Goal: Task Accomplishment & Management: Manage account settings

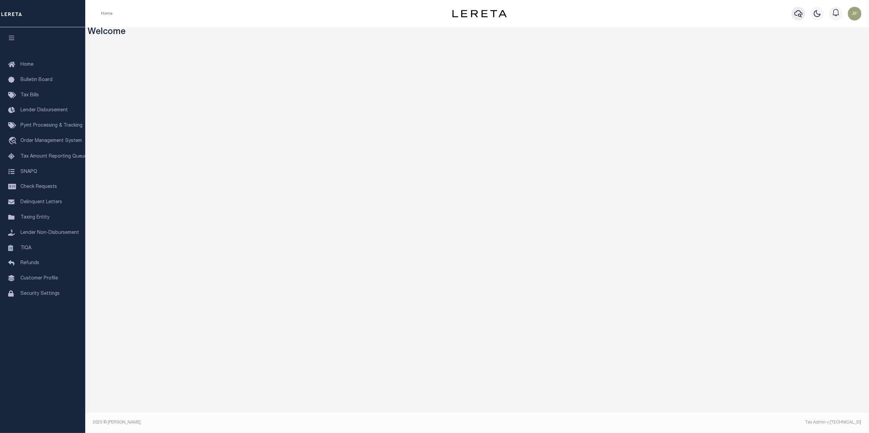
click at [793, 14] on button "button" at bounding box center [798, 14] width 14 height 14
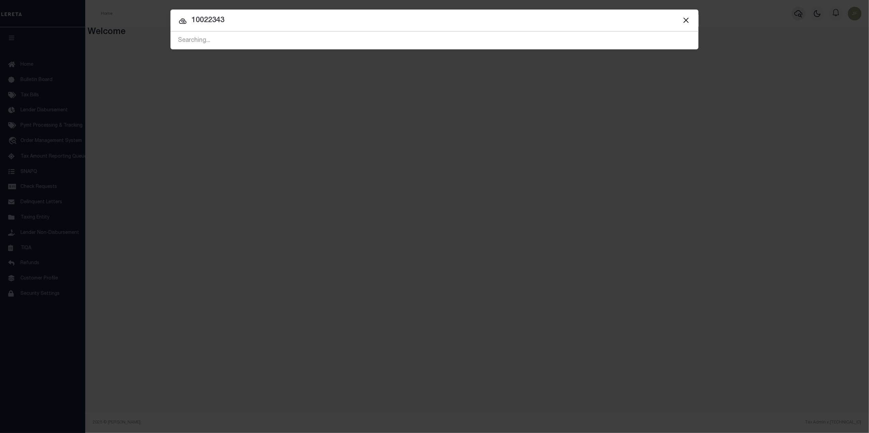
type input "10022343"
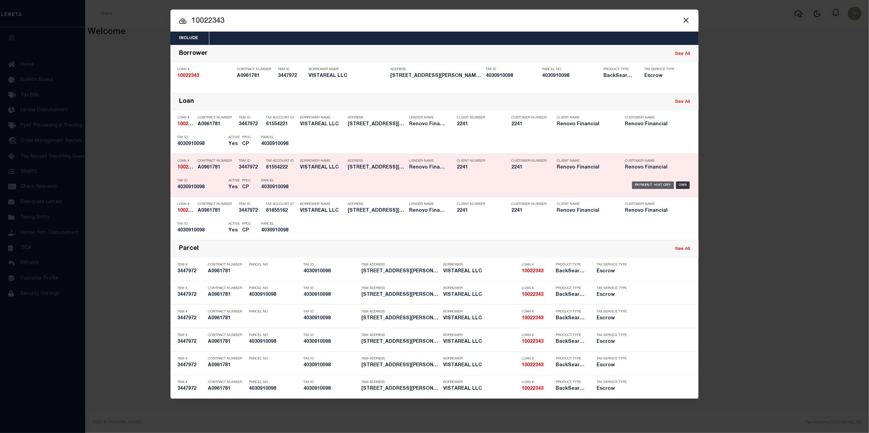
click at [642, 183] on div "Payment History" at bounding box center [653, 185] width 42 height 7
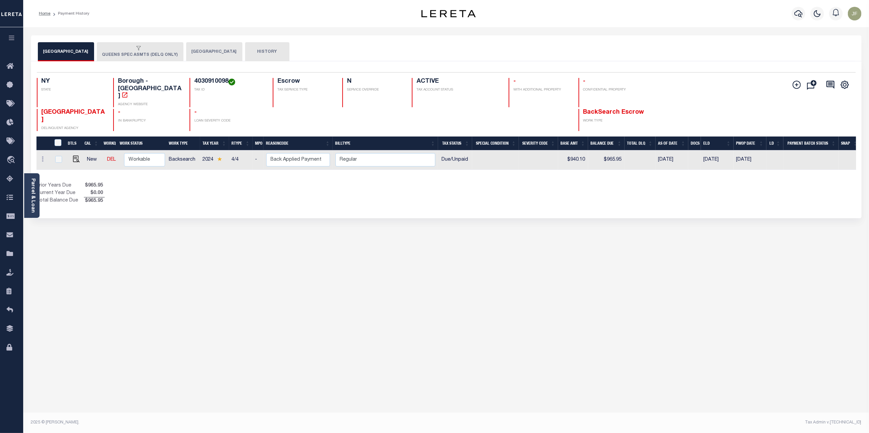
click at [136, 49] on icon "button" at bounding box center [138, 48] width 4 height 4
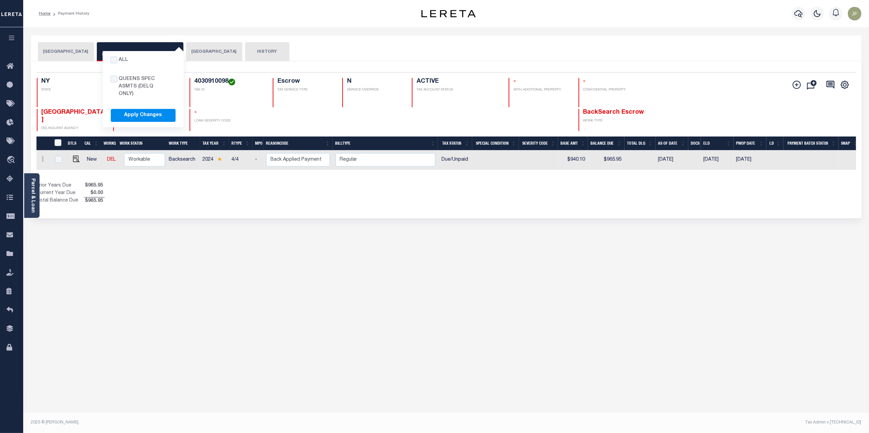
click at [165, 193] on div "Selected 1 Result 1 Items per page 25 50 100 NY STATE TAX ID N -" at bounding box center [446, 139] width 830 height 157
click at [128, 55] on button "All QUEENS SPEC ASMTS (DELQ ONLY) Apply Changes QUEENS SPEC ASMTS (DELQ ONLY)" at bounding box center [140, 51] width 87 height 19
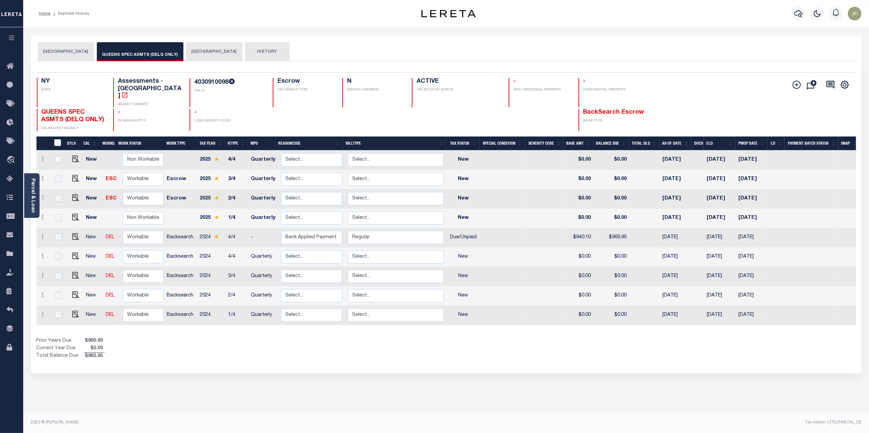
click at [73, 55] on button "[GEOGRAPHIC_DATA]" at bounding box center [66, 51] width 56 height 19
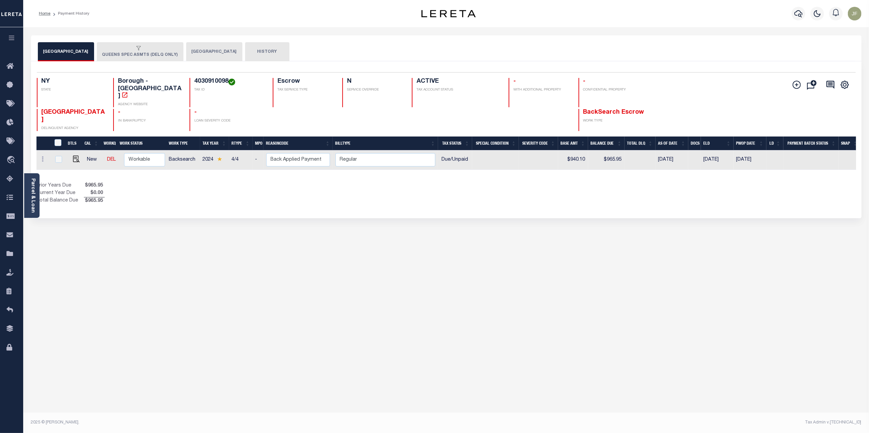
click at [122, 53] on button "All QUEENS SPEC ASMTS (DELQ ONLY) Apply Changes QUEENS SPEC ASMTS (DELQ ONLY)" at bounding box center [140, 51] width 87 height 19
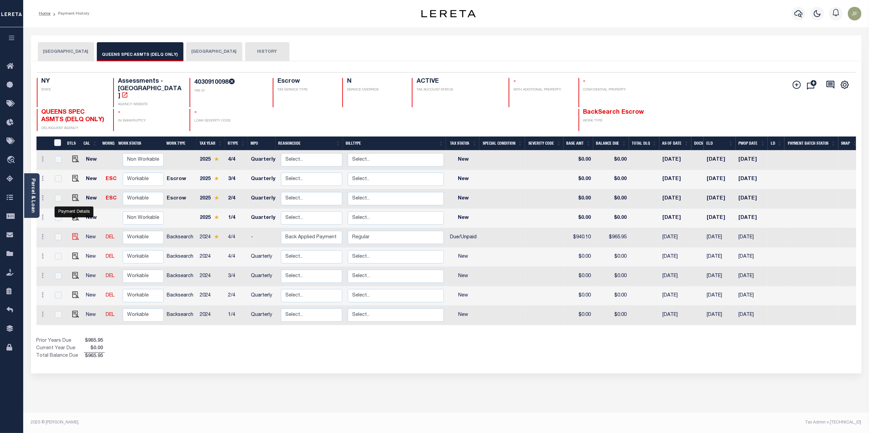
click at [72, 233] on img "" at bounding box center [75, 236] width 7 height 7
checkbox input "true"
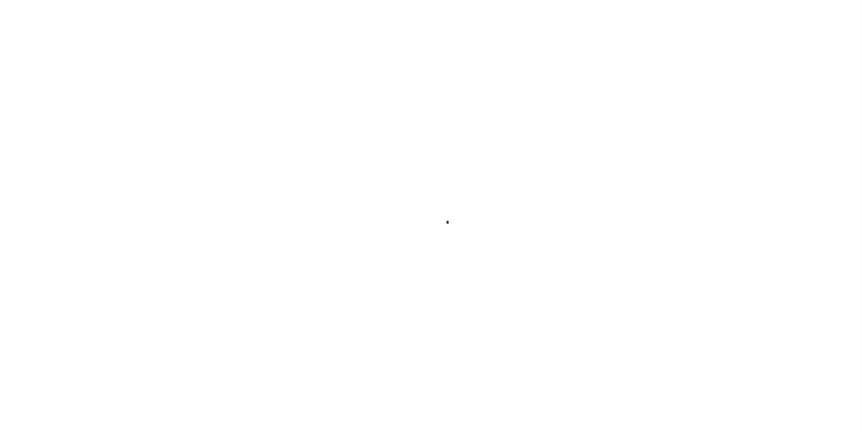
checkbox input "false"
type textarea "PER WEB."
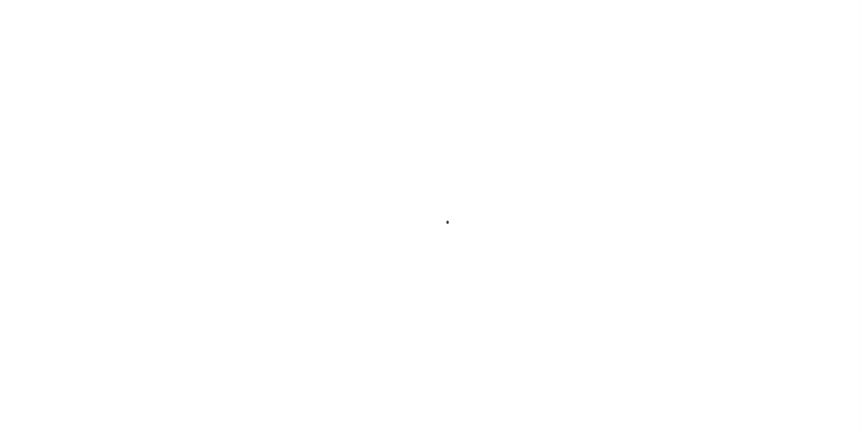
type input "Quarterly"
type input "09/30/2025"
type input "[DATE]"
select select "DUE"
type input "$940.1"
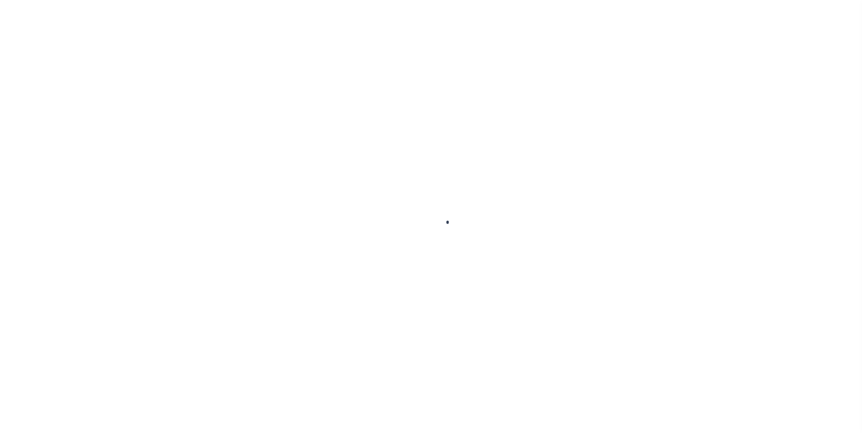
type input "$28.62"
type input "$965.95"
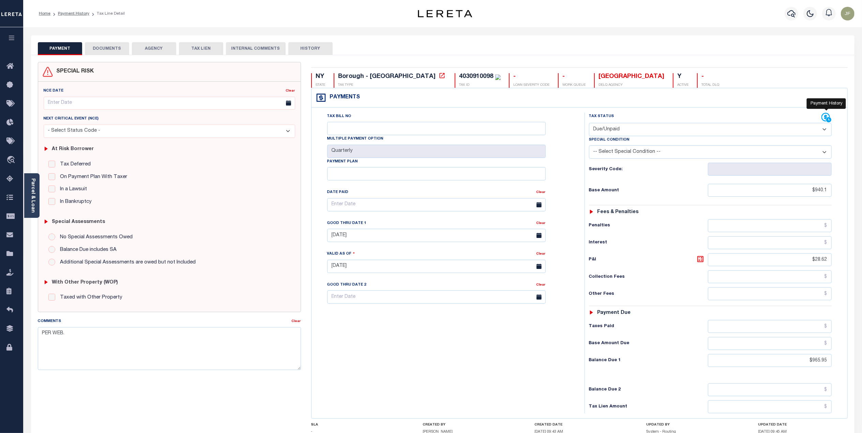
click at [824, 119] on icon at bounding box center [826, 118] width 10 height 10
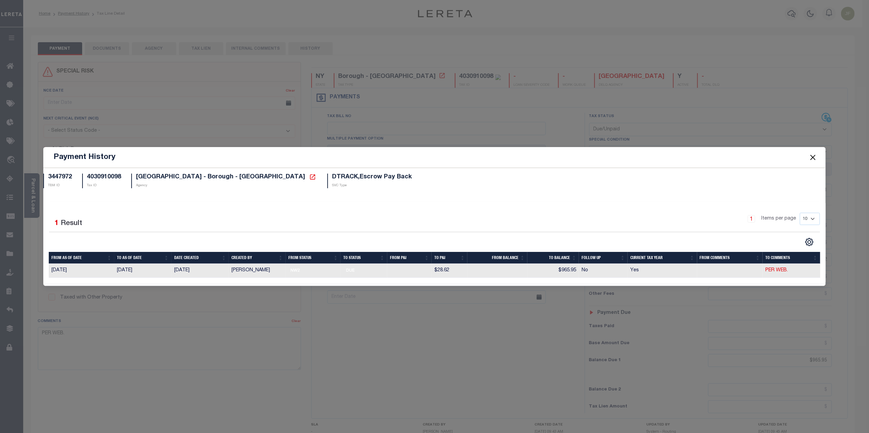
click at [810, 153] on button "Close" at bounding box center [812, 157] width 9 height 9
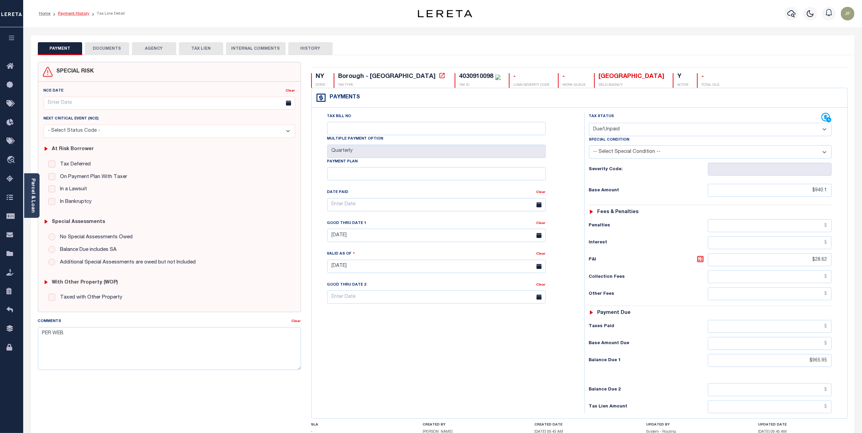
click at [68, 13] on link "Payment History" at bounding box center [73, 14] width 31 height 4
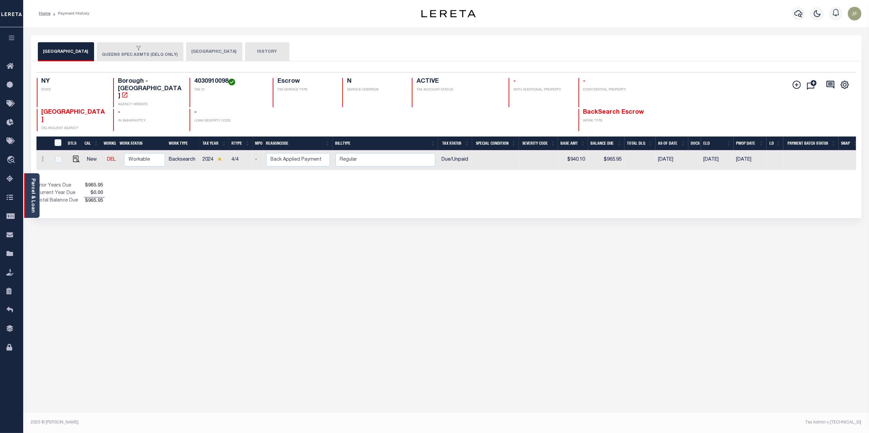
click at [36, 200] on div "Parcel & Loan" at bounding box center [31, 195] width 15 height 45
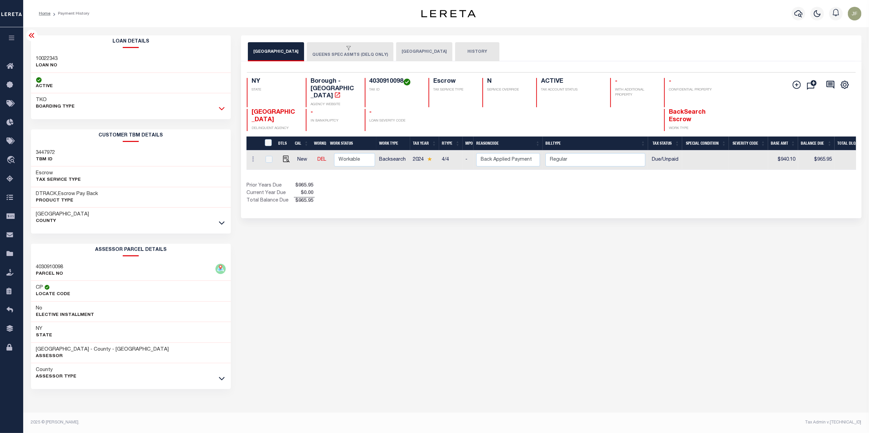
click at [224, 108] on icon at bounding box center [222, 108] width 6 height 7
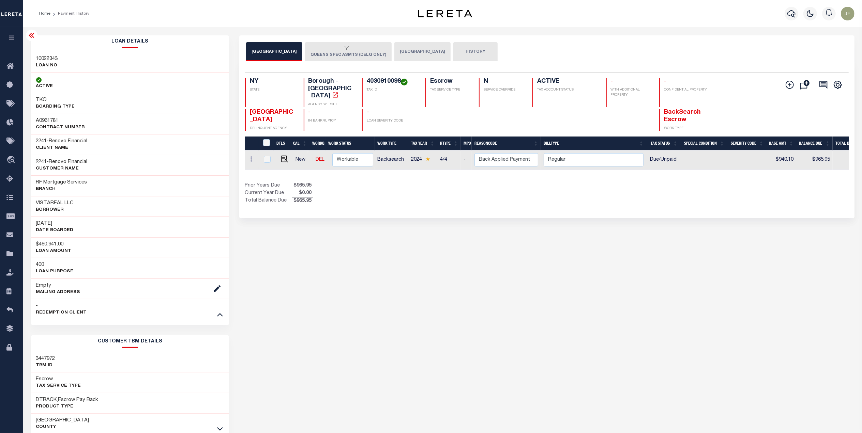
click at [412, 53] on button "[GEOGRAPHIC_DATA]" at bounding box center [422, 51] width 56 height 19
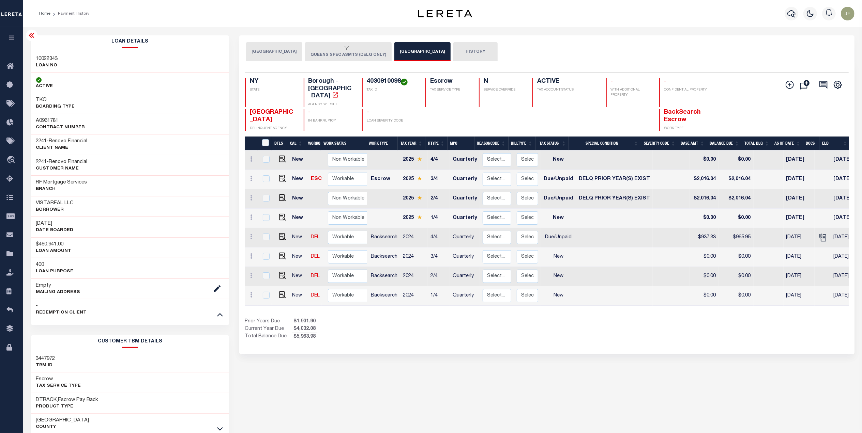
click at [32, 38] on icon at bounding box center [32, 35] width 8 height 8
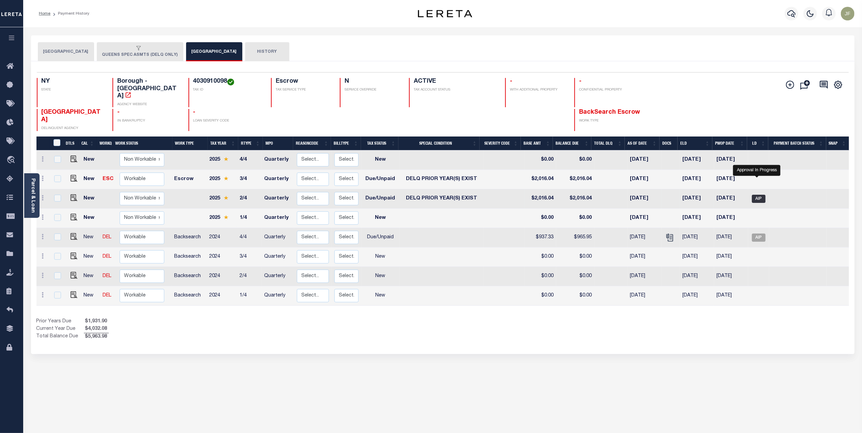
click at [757, 195] on span "AIP" at bounding box center [759, 199] width 14 height 8
checkbox input "true"
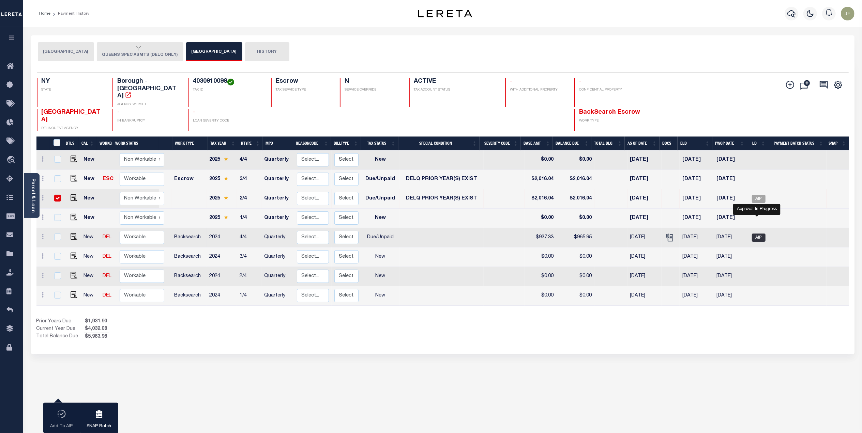
click at [762, 234] on span "AIP" at bounding box center [759, 238] width 14 height 8
checkbox input "true"
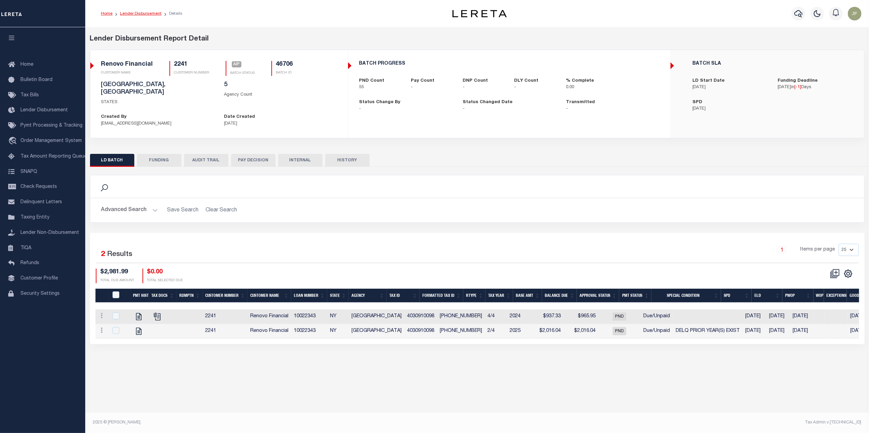
click at [134, 16] on link "Lender Disbursement" at bounding box center [141, 14] width 42 height 4
checkbox input "true"
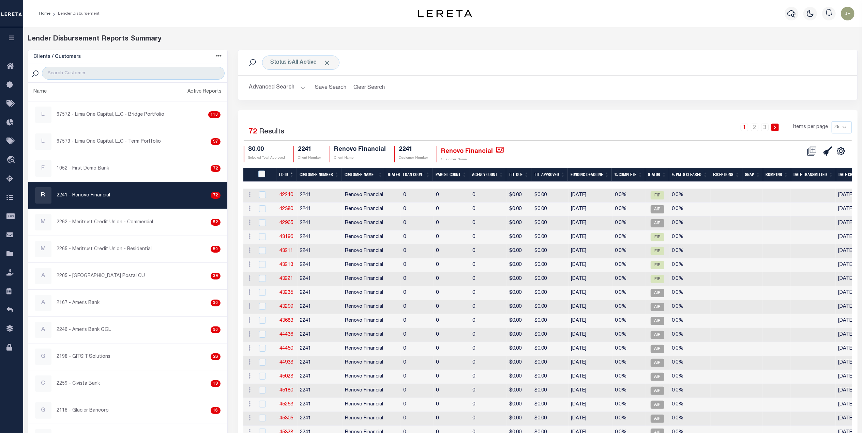
checkbox input "true"
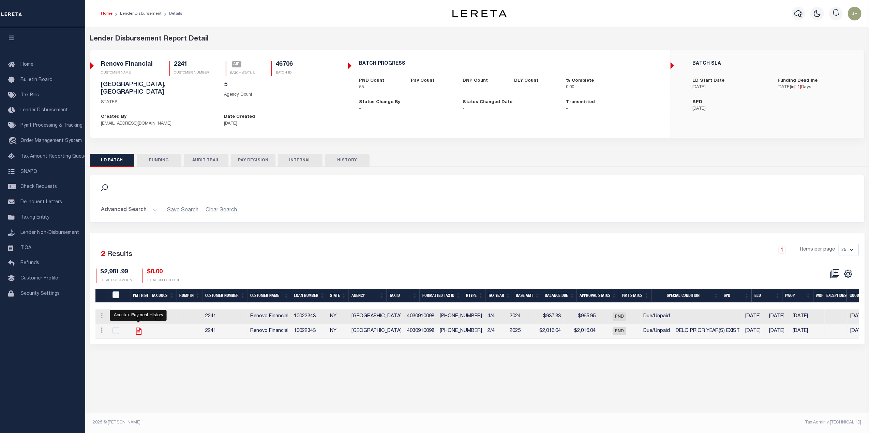
click at [138, 329] on icon "" at bounding box center [138, 331] width 9 height 9
checkbox input "true"
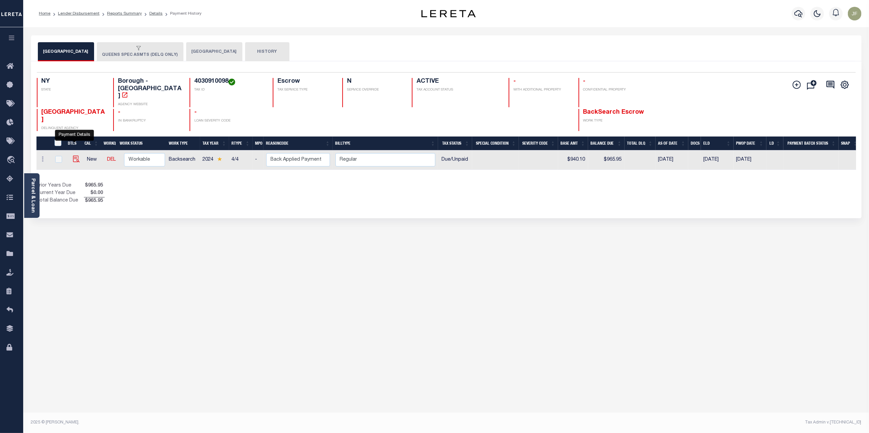
click at [73, 156] on img "" at bounding box center [76, 159] width 7 height 7
checkbox input "true"
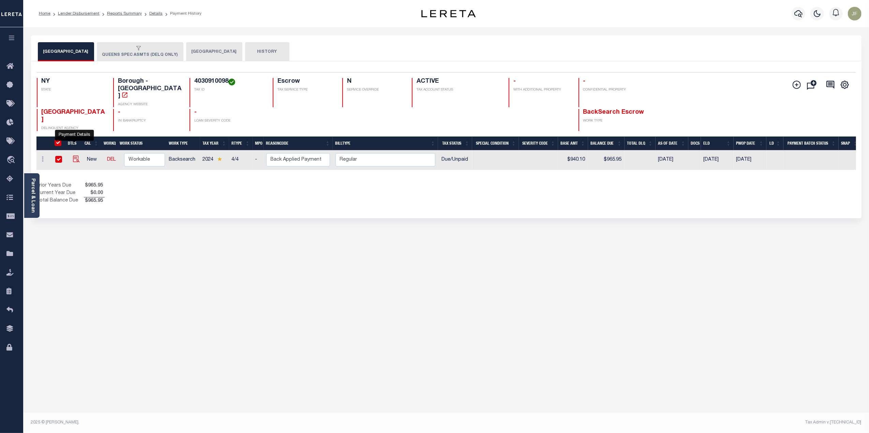
checkbox input "true"
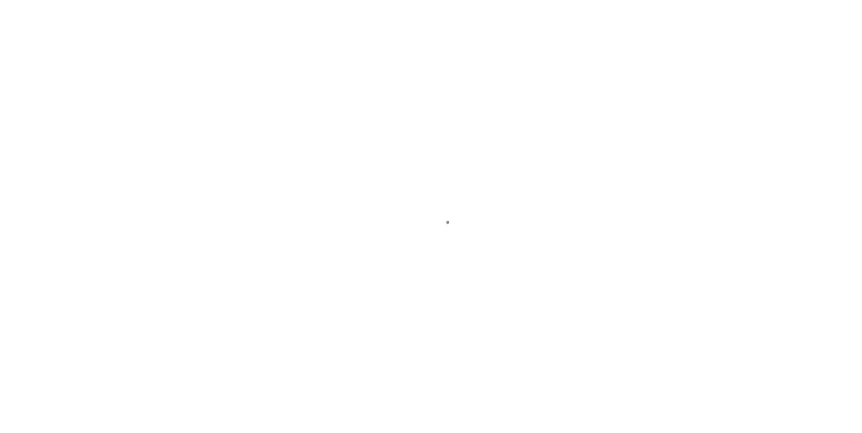
select select "DUE"
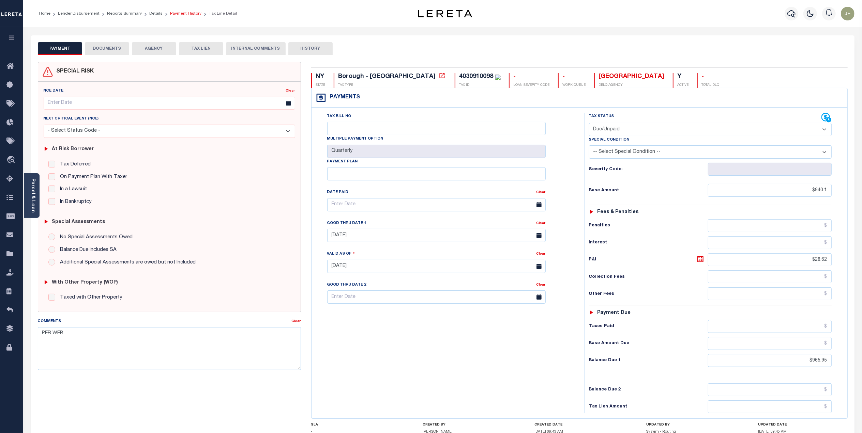
click at [173, 14] on link "Payment History" at bounding box center [185, 14] width 31 height 4
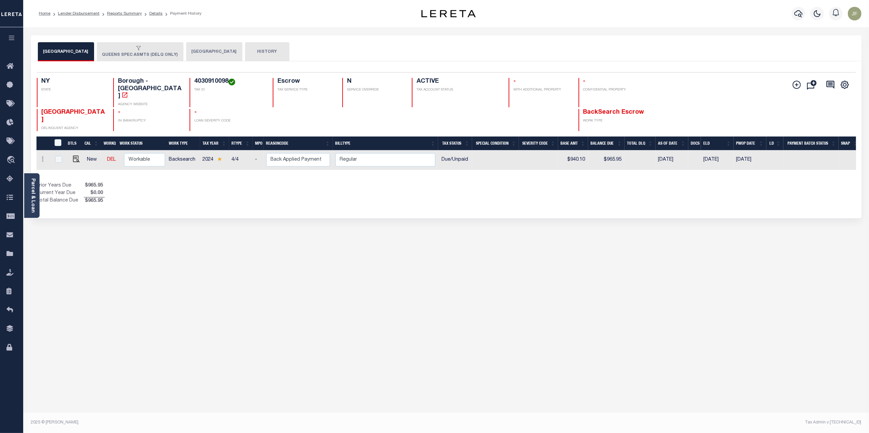
click at [201, 48] on button "[GEOGRAPHIC_DATA]" at bounding box center [214, 51] width 56 height 19
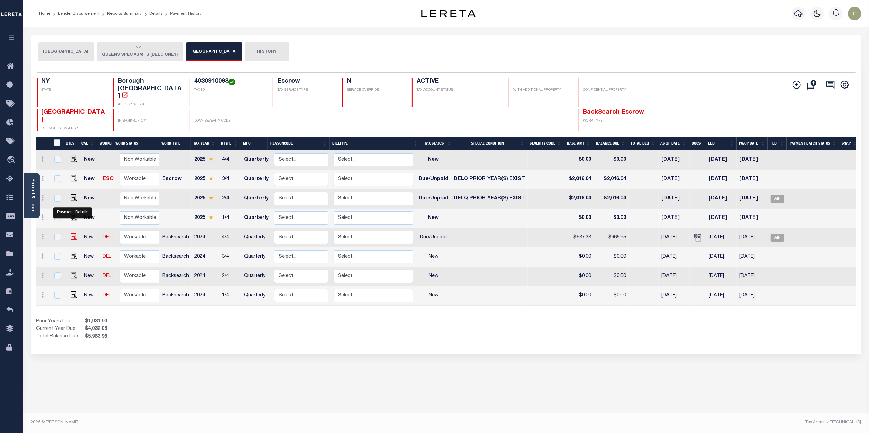
click at [71, 233] on img "" at bounding box center [74, 236] width 7 height 7
checkbox input "true"
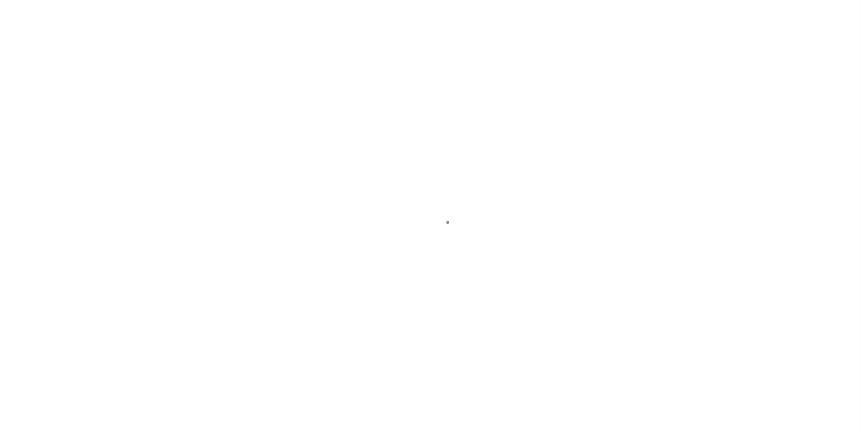
select select "DUE"
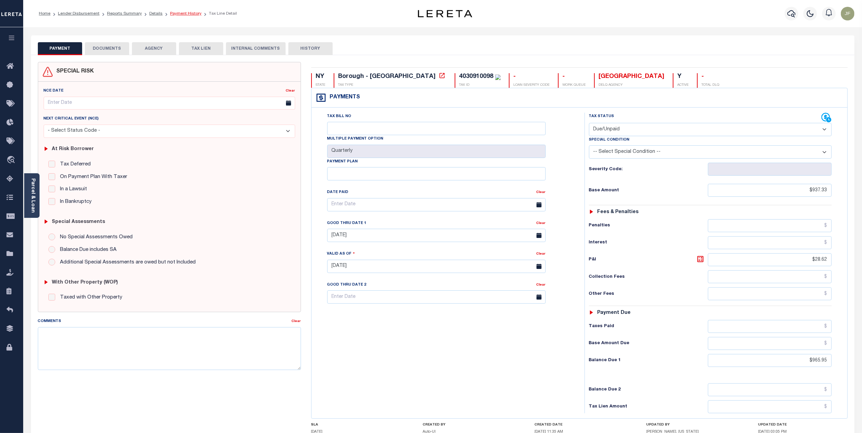
click at [184, 13] on link "Payment History" at bounding box center [185, 14] width 31 height 4
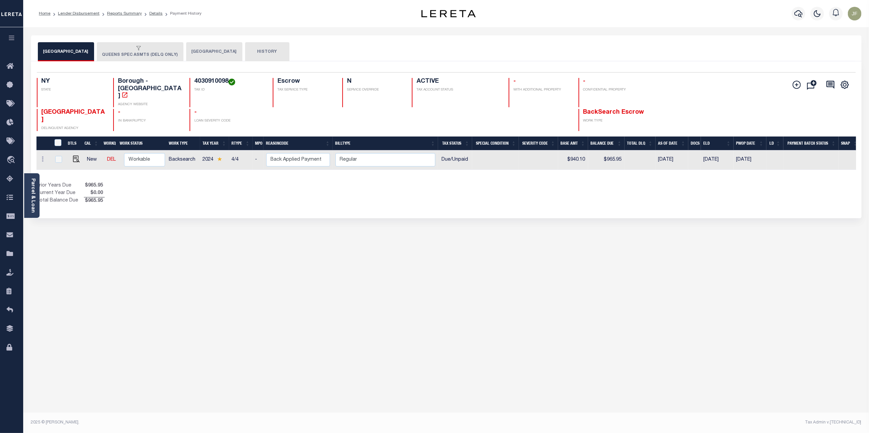
click at [186, 39] on div "QUEENS CITY QUEENS SPEC ASMTS (DELQ ONLY) QUEENS CITY HISTORY" at bounding box center [446, 48] width 830 height 26
click at [188, 45] on button "[GEOGRAPHIC_DATA]" at bounding box center [214, 51] width 56 height 19
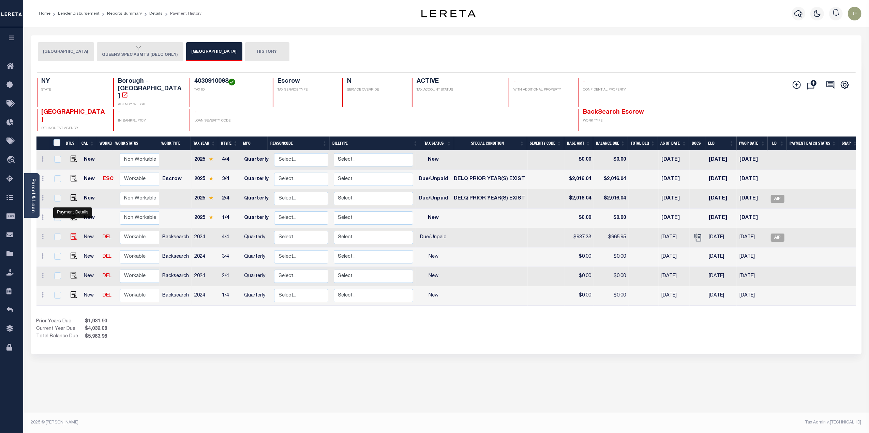
click at [71, 233] on img "" at bounding box center [74, 236] width 7 height 7
checkbox input "true"
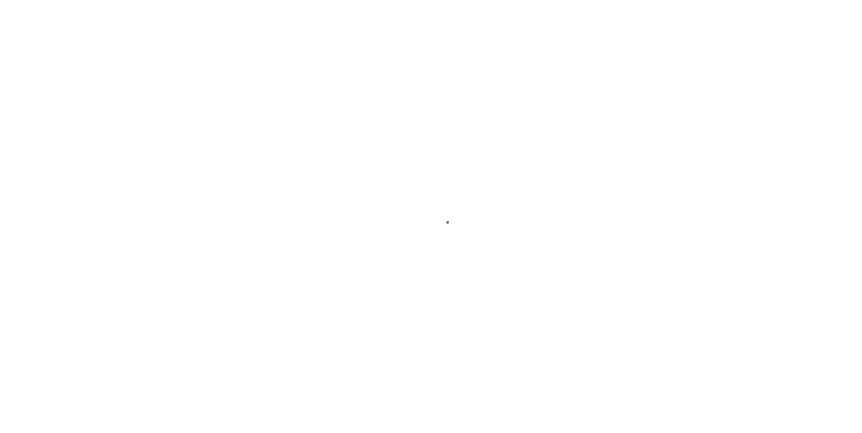
select select "DUE"
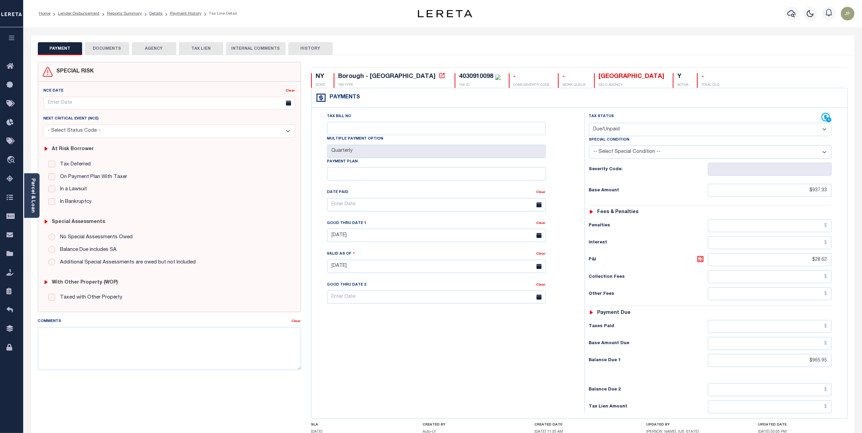
click at [115, 46] on button "DOCUMENTS" at bounding box center [107, 48] width 44 height 13
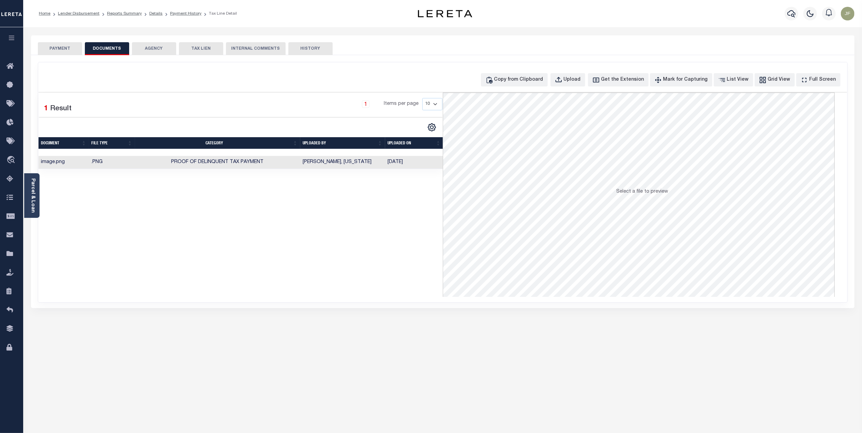
click at [306, 164] on td "Tarasiewicz, Virginia" at bounding box center [342, 162] width 85 height 13
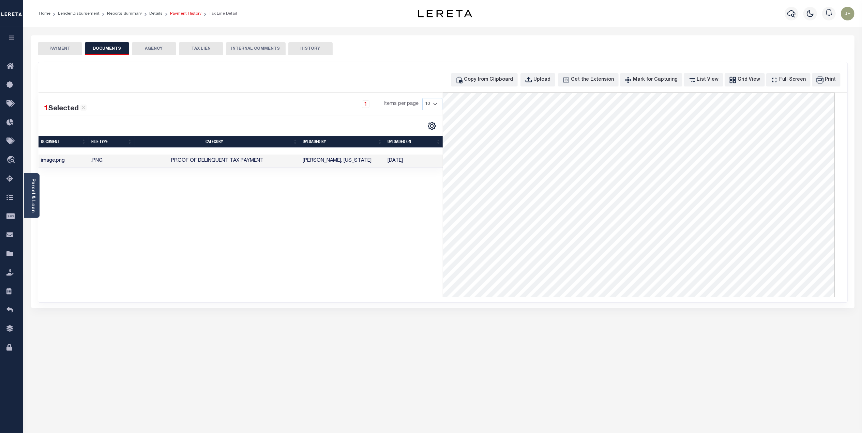
click at [176, 15] on link "Payment History" at bounding box center [185, 14] width 31 height 4
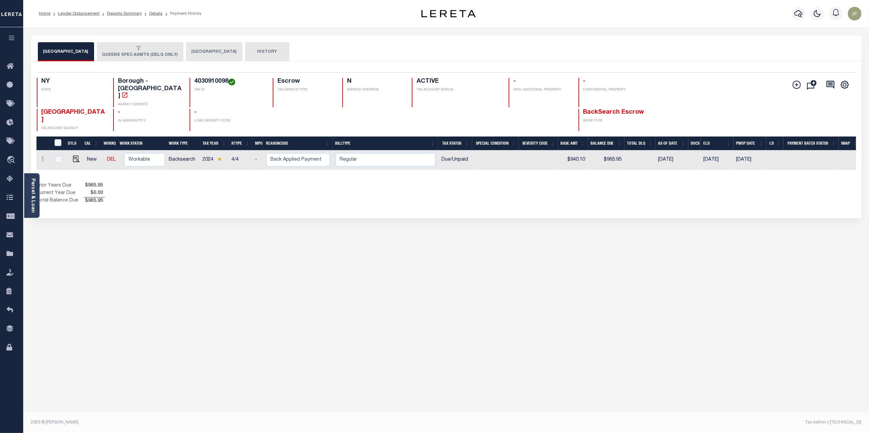
click at [189, 52] on button "[GEOGRAPHIC_DATA]" at bounding box center [214, 51] width 56 height 19
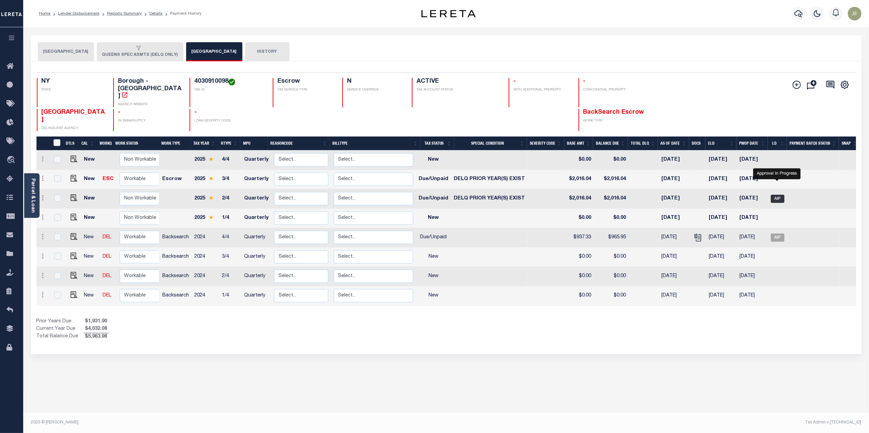
click at [776, 195] on span "AIP" at bounding box center [777, 199] width 14 height 8
checkbox input "true"
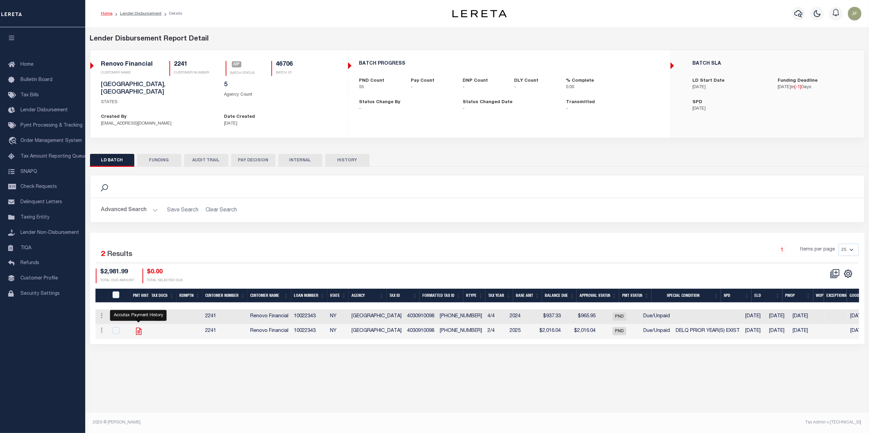
click at [140, 330] on icon "" at bounding box center [138, 331] width 9 height 9
checkbox input "true"
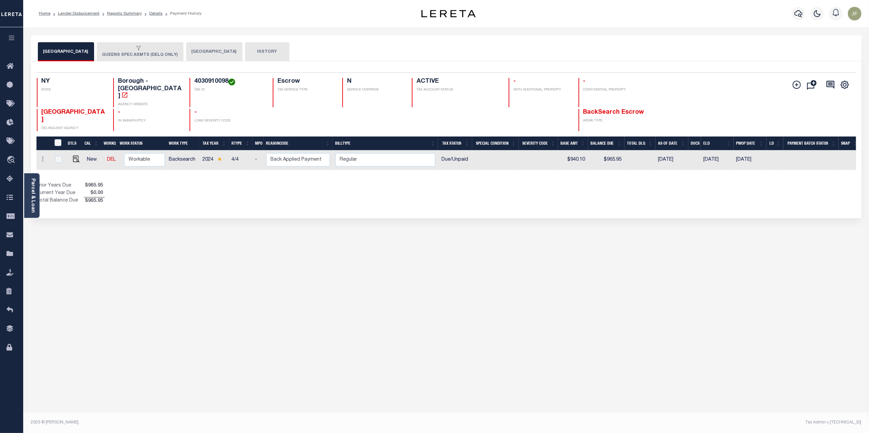
click at [190, 49] on button "[GEOGRAPHIC_DATA]" at bounding box center [214, 51] width 56 height 19
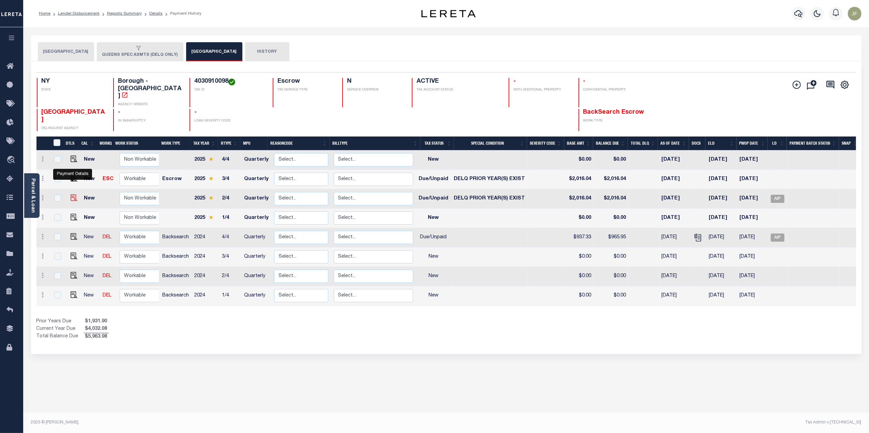
click at [73, 195] on img "" at bounding box center [74, 198] width 7 height 7
checkbox input "true"
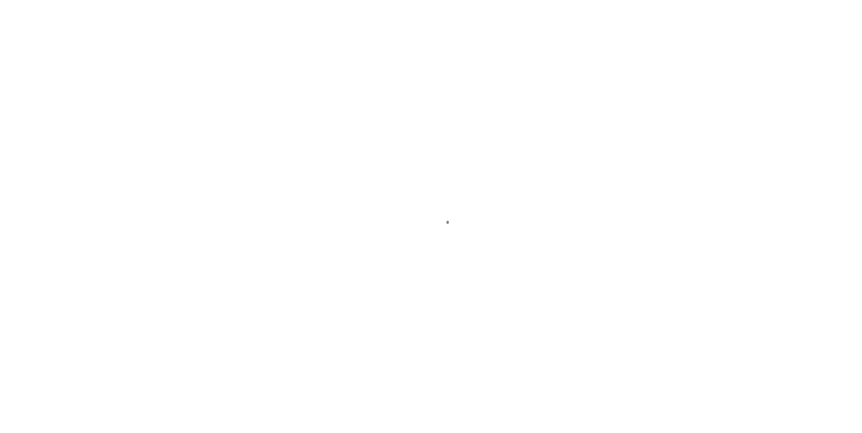
select select "DUE"
select select "18"
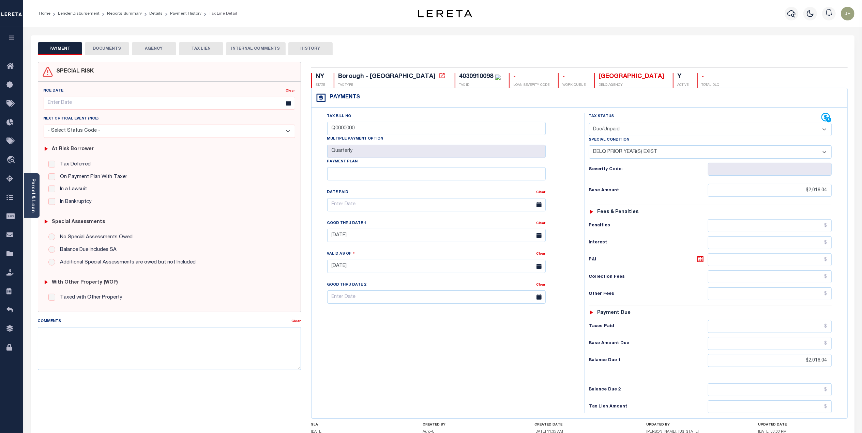
drag, startPoint x: 112, startPoint y: 49, endPoint x: 373, endPoint y: 425, distance: 457.3
click at [367, 429] on div "PAYMENT DOCUMENTS AGENCY DELINQUENT PAYEE TAX LIEN" at bounding box center [442, 262] width 823 height 455
click at [174, 11] on li "Payment History" at bounding box center [182, 14] width 39 height 6
click at [176, 12] on link "Payment History" at bounding box center [185, 14] width 31 height 4
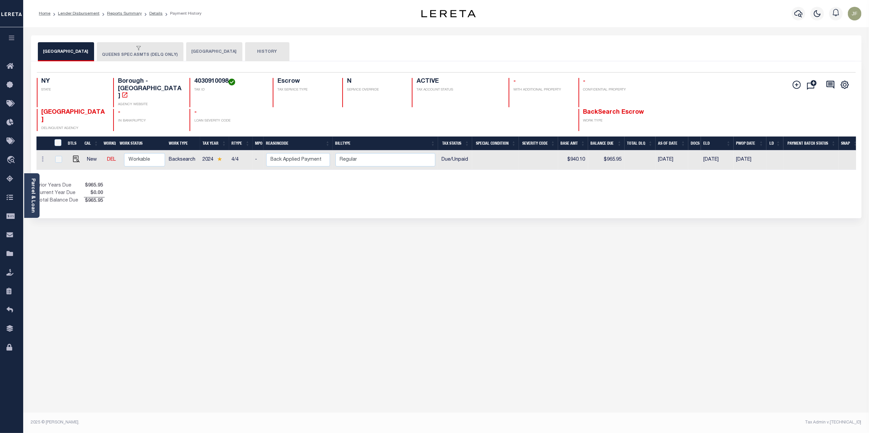
click at [191, 50] on button "[GEOGRAPHIC_DATA]" at bounding box center [214, 51] width 56 height 19
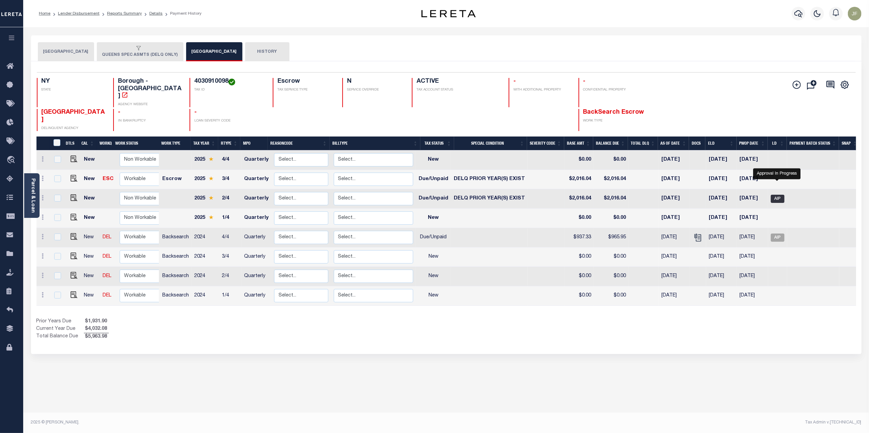
click at [774, 195] on span "AIP" at bounding box center [777, 199] width 14 height 8
checkbox input "true"
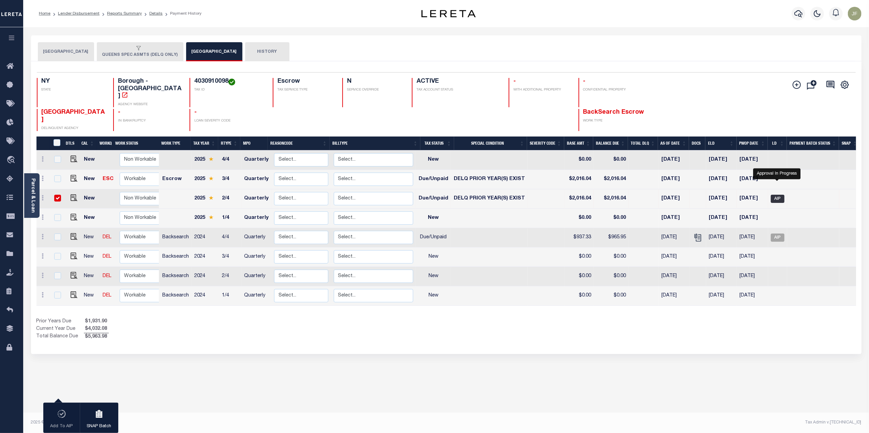
click at [777, 195] on span "AIP" at bounding box center [777, 199] width 14 height 8
checkbox input "false"
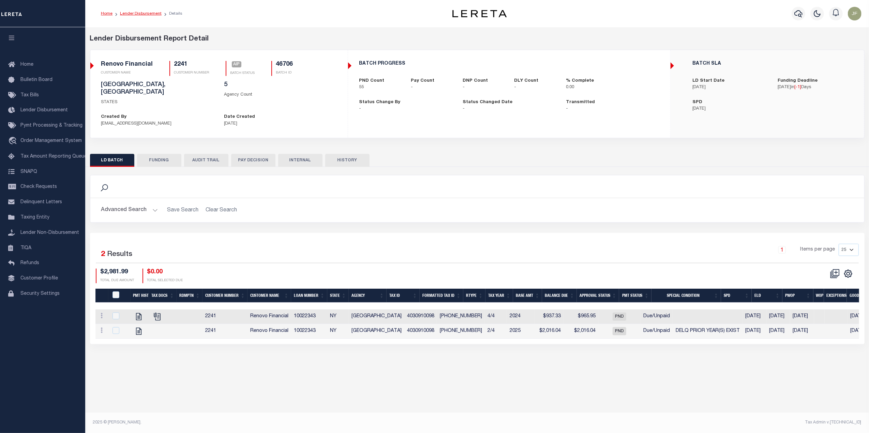
click at [130, 13] on link "Lender Disbursement" at bounding box center [141, 14] width 42 height 4
checkbox input "true"
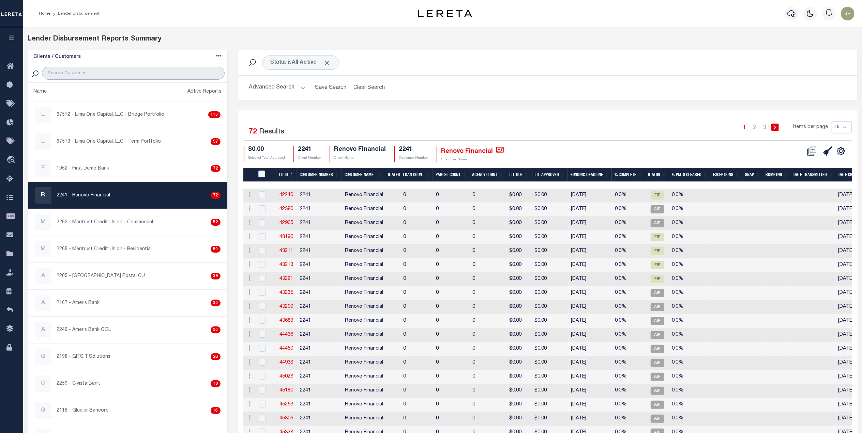
click at [144, 77] on input "search" at bounding box center [133, 73] width 183 height 13
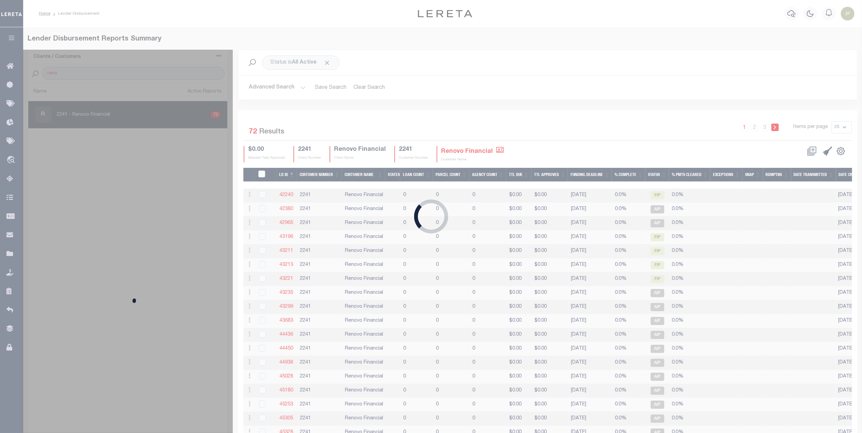
type input "Renovo"
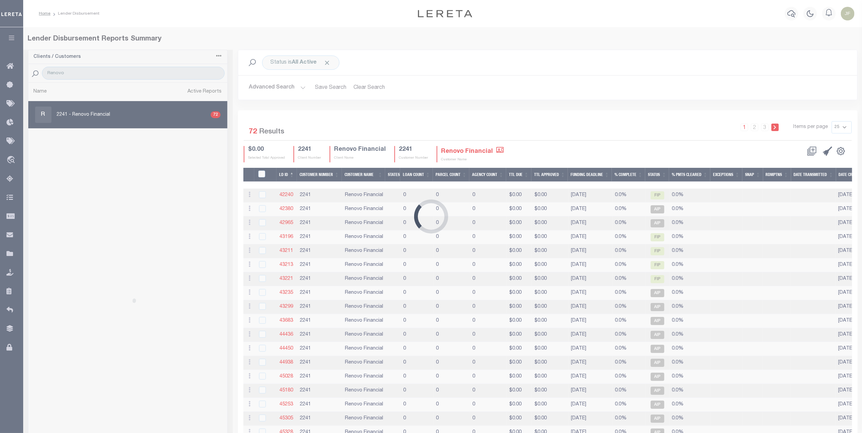
click at [127, 120] on div "Loading..." at bounding box center [431, 216] width 862 height 433
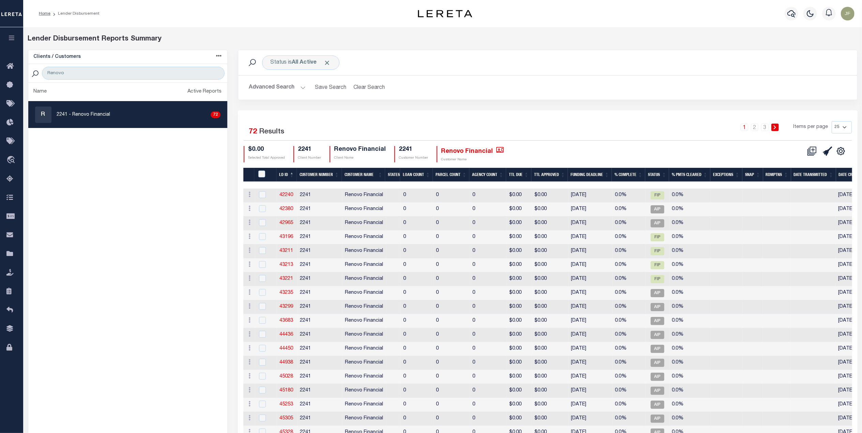
checkbox input "true"
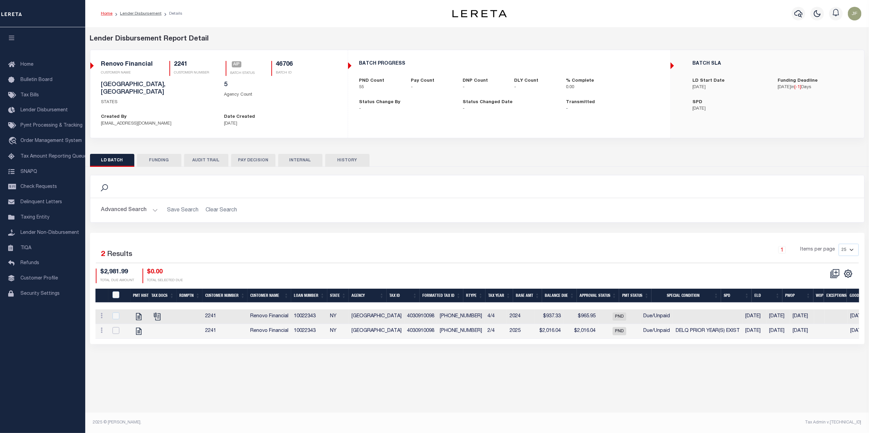
click at [116, 327] on input "checkbox" at bounding box center [115, 330] width 7 height 7
checkbox input "true"
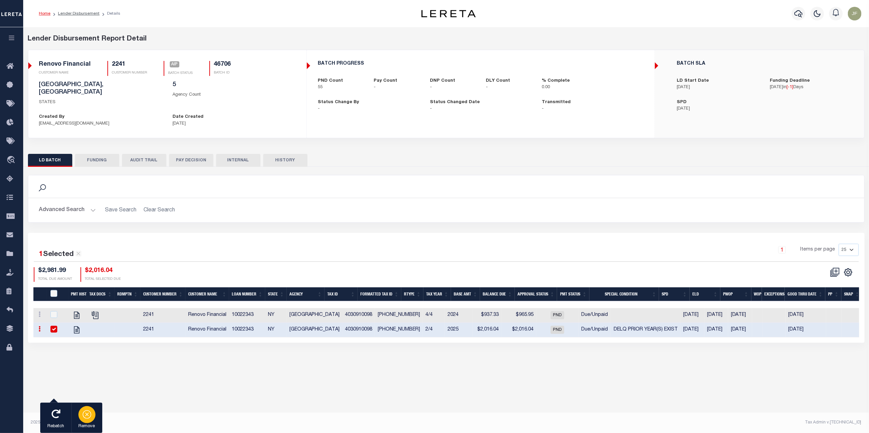
click at [82, 417] on icon "button" at bounding box center [87, 415] width 10 height 10
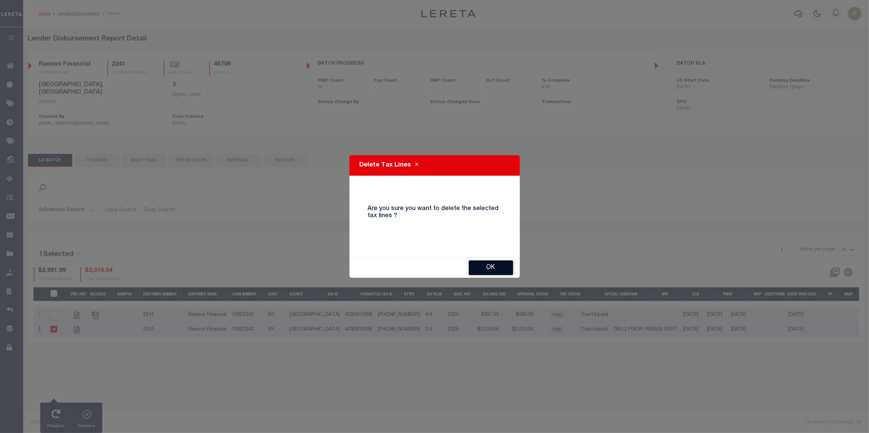
click at [482, 269] on button "OK" at bounding box center [491, 268] width 44 height 15
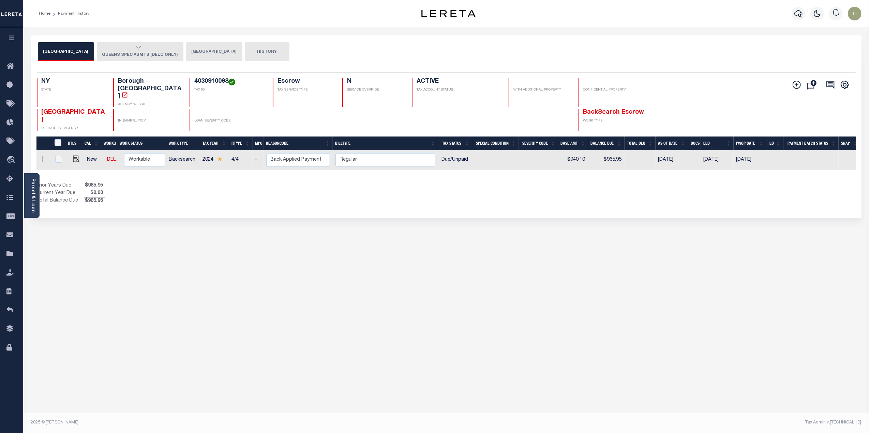
click at [198, 54] on button "[GEOGRAPHIC_DATA]" at bounding box center [214, 51] width 56 height 19
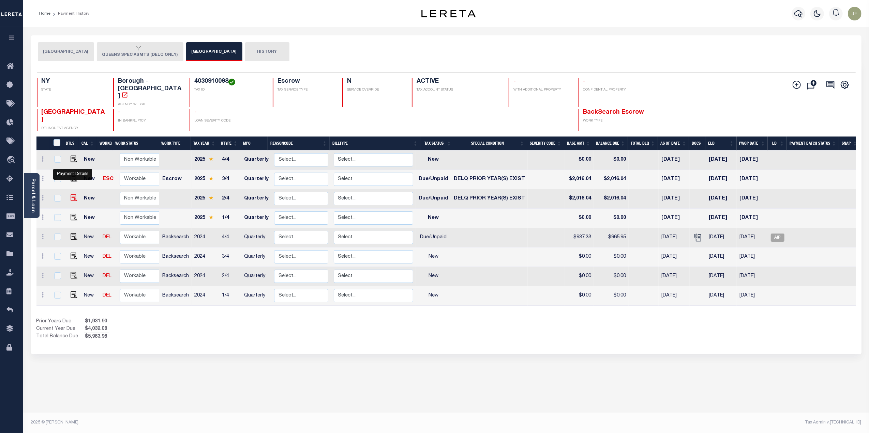
click at [71, 195] on img "" at bounding box center [74, 198] width 7 height 7
checkbox input "true"
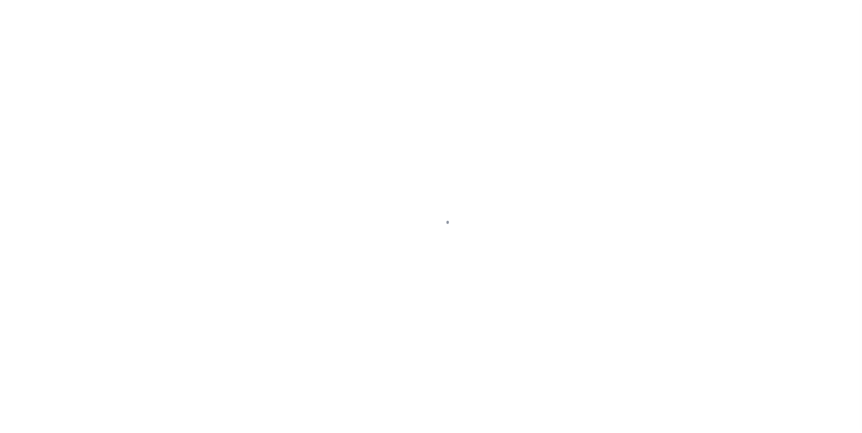
select select "DUE"
select select "18"
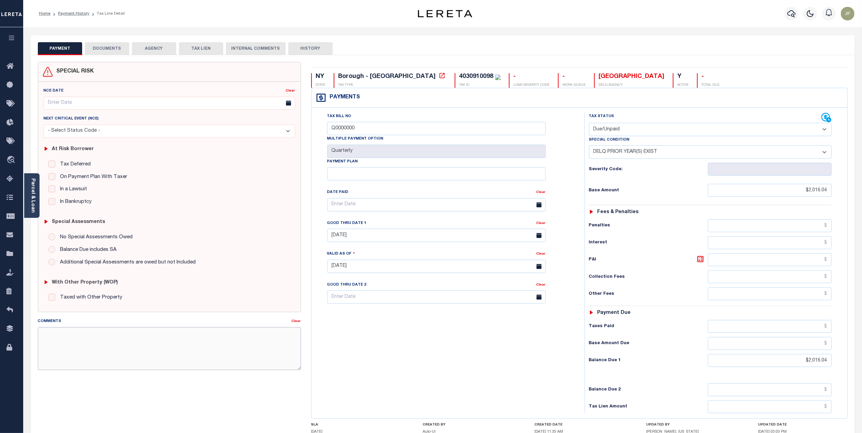
click at [173, 334] on textarea "Comments" at bounding box center [169, 348] width 263 height 43
click at [117, 339] on textarea "NYC ELD 10/15/25 Lereta responsible for P&I - OI Procurement - Reported late" at bounding box center [169, 348] width 263 height 43
click at [119, 336] on textarea "NYC ELD 10/15/25 Lereta responsible for P&I - OI Procurement - Reported late" at bounding box center [169, 348] width 263 height 43
type textarea "NYC ELD 10/15/25 - penalty not available Lereta responsible for P&I - OI Procur…"
type input "[DATE]"
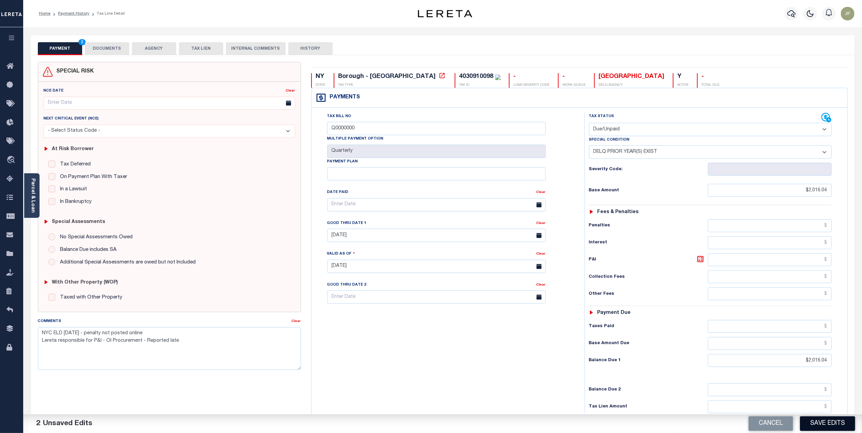
click at [823, 427] on button "Save Edits" at bounding box center [827, 424] width 55 height 15
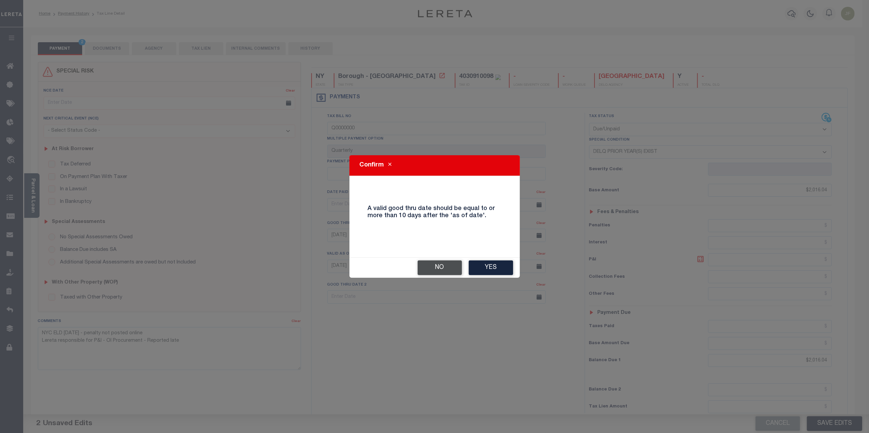
click at [435, 273] on button "No" at bounding box center [439, 268] width 44 height 15
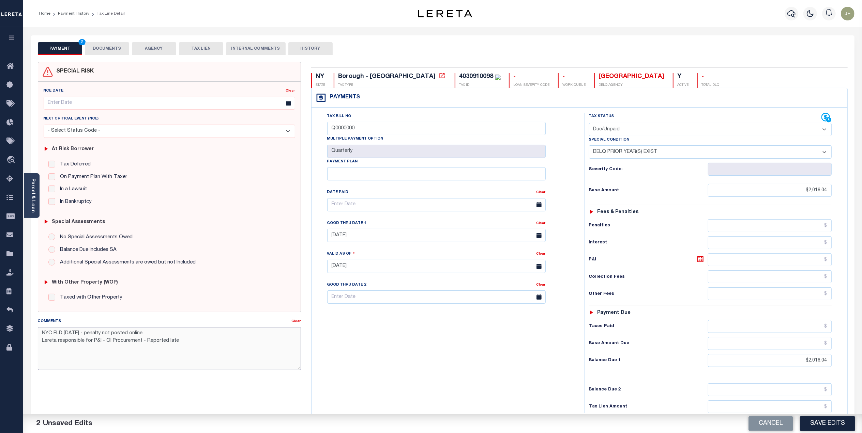
click at [168, 336] on textarea "NYC ELD 10/15/25 - penalty not posted online Lereta responsible for P&I - OI Pr…" at bounding box center [169, 348] width 263 height 43
click at [181, 352] on textarea "CAS #48986 NYC ELD 10/15/25 - penalty not posted Lereta responsible for P&I - O…" at bounding box center [169, 348] width 263 height 43
type textarea "CAS #48986 NYC ELD 10/15/25 - penalty not posted Lereta responsible for P&I - O…"
click at [829, 424] on button "Save Edits" at bounding box center [827, 424] width 55 height 15
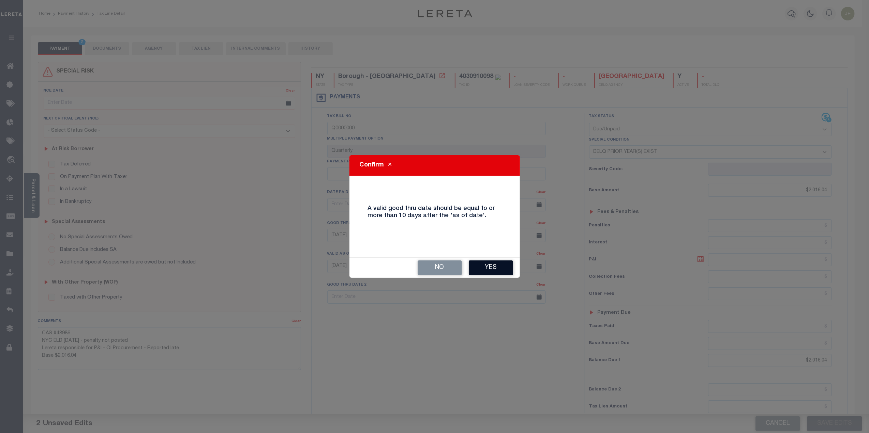
click at [493, 270] on button "Yes" at bounding box center [491, 268] width 44 height 15
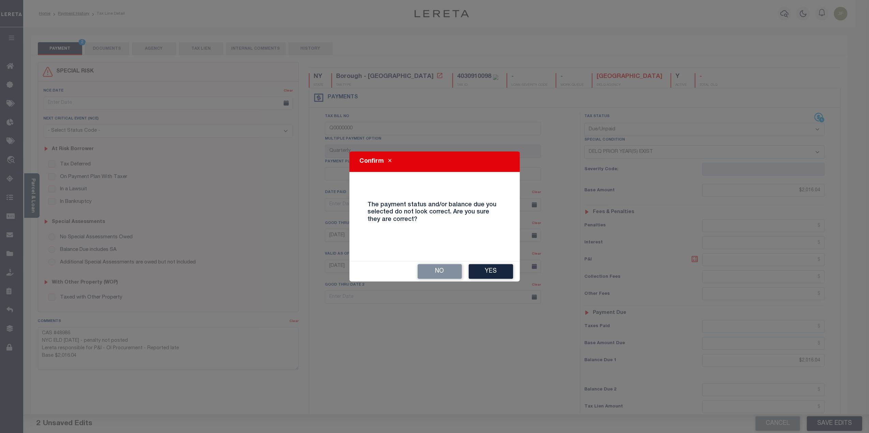
click at [493, 270] on button "Yes" at bounding box center [491, 271] width 44 height 15
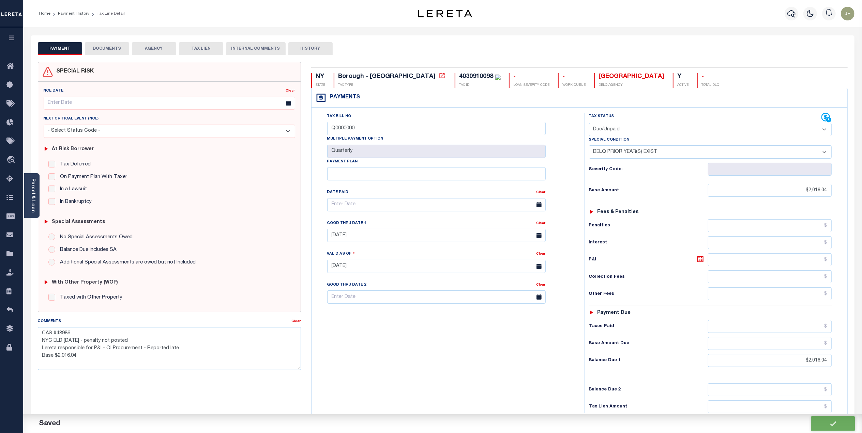
checkbox input "false"
type textarea "CAS #48986 NYC ELD 10/15/25 - penalty not posted Lereta responsible for P&I - O…"
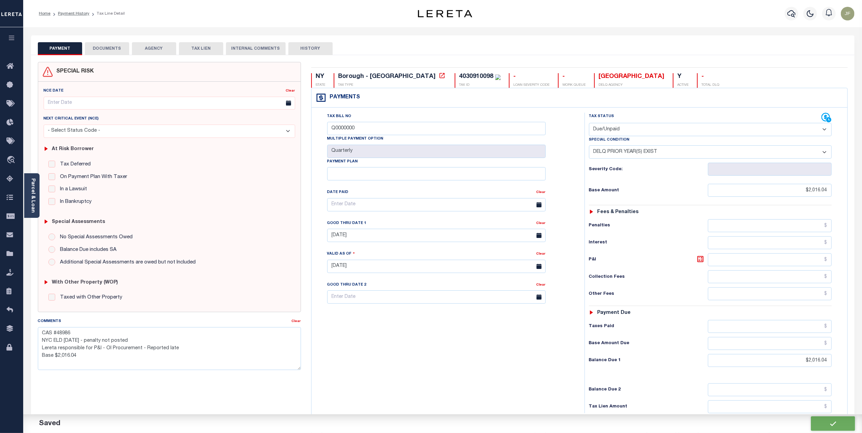
type input "0"
type input "$2,016.04"
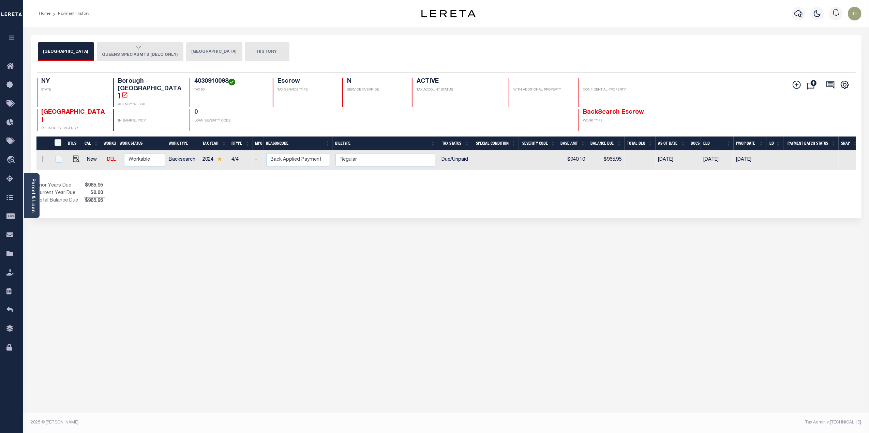
click at [186, 52] on button "[GEOGRAPHIC_DATA]" at bounding box center [214, 51] width 56 height 19
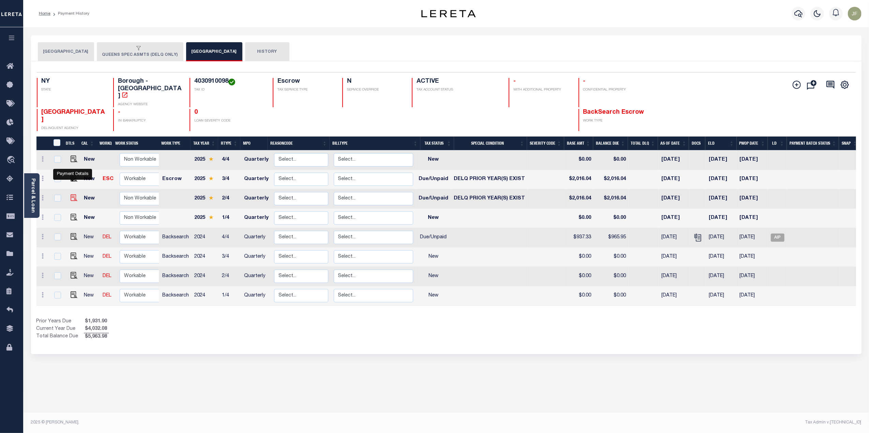
click at [72, 195] on img "" at bounding box center [74, 198] width 7 height 7
checkbox input "true"
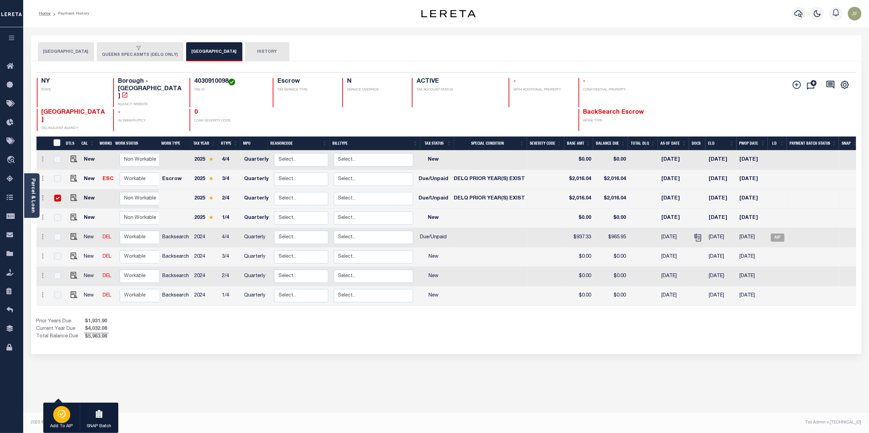
click at [62, 413] on icon "button" at bounding box center [62, 414] width 10 height 8
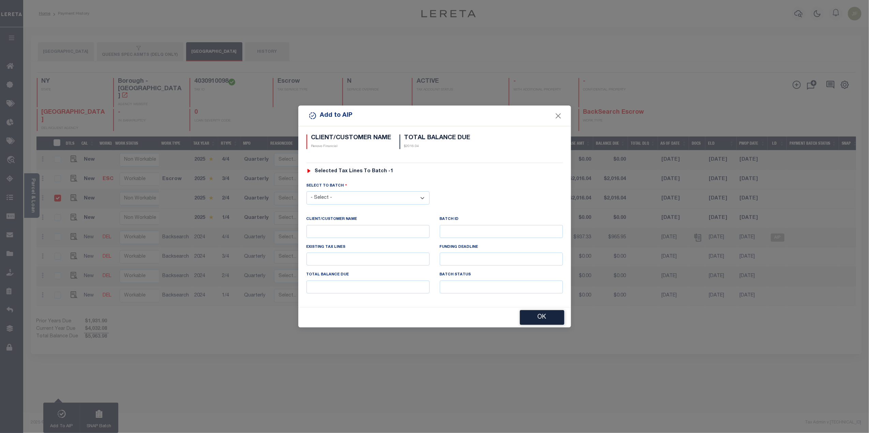
click at [387, 198] on select "- Select - 42380 42965 43235 43299 43683 44436 44450 44938 45028 45180 45253 45…" at bounding box center [367, 197] width 123 height 13
select select "46706"
click at [306, 191] on select "- Select - 42380 42965 43235 43299 43683 44436 44450 44938 45028 45180 45253 45…" at bounding box center [367, 197] width 123 height 13
click at [529, 318] on button "OK" at bounding box center [542, 318] width 44 height 15
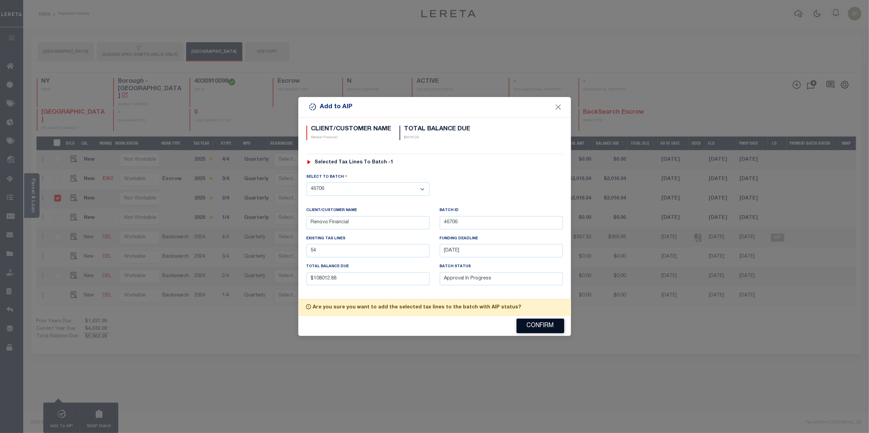
click at [532, 322] on button "Confirm" at bounding box center [540, 326] width 48 height 15
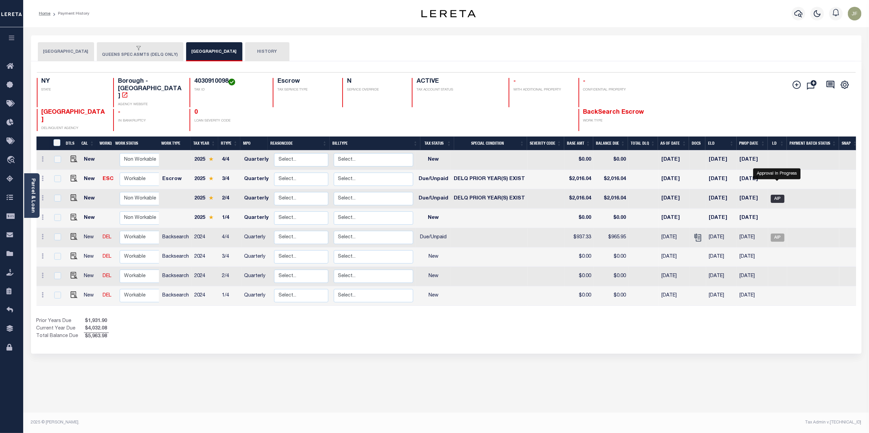
click at [775, 195] on span "AIP" at bounding box center [777, 199] width 14 height 8
checkbox input "true"
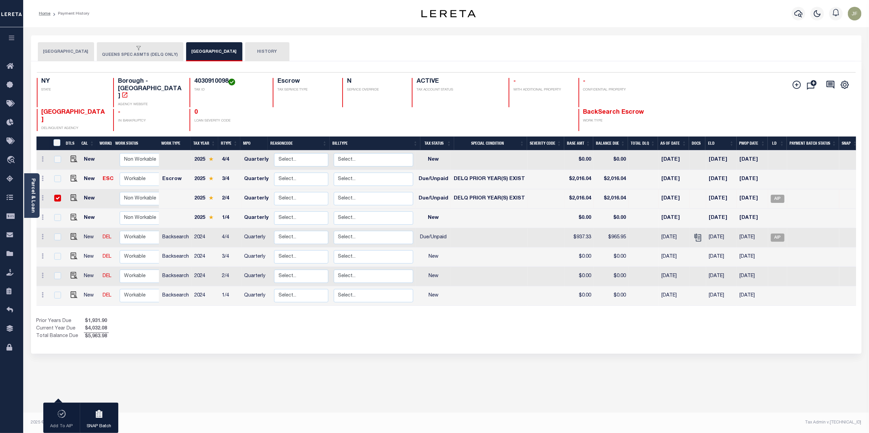
click at [67, 46] on button "QUEENS CITY" at bounding box center [66, 51] width 56 height 19
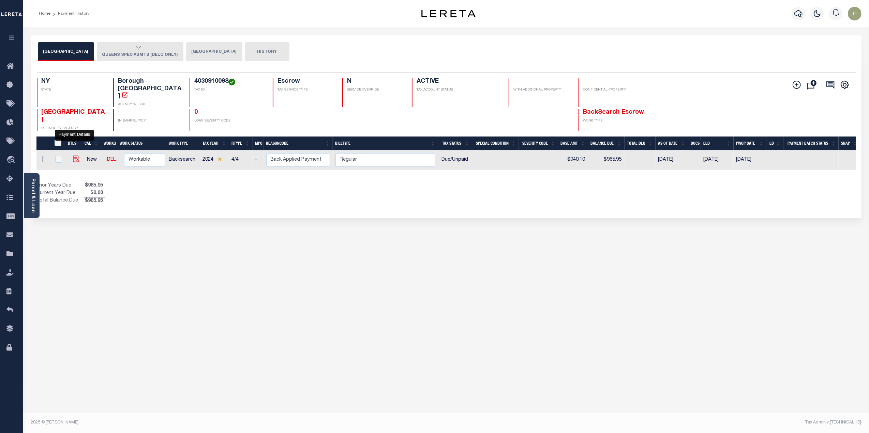
click at [74, 156] on img "" at bounding box center [76, 159] width 7 height 7
checkbox input "true"
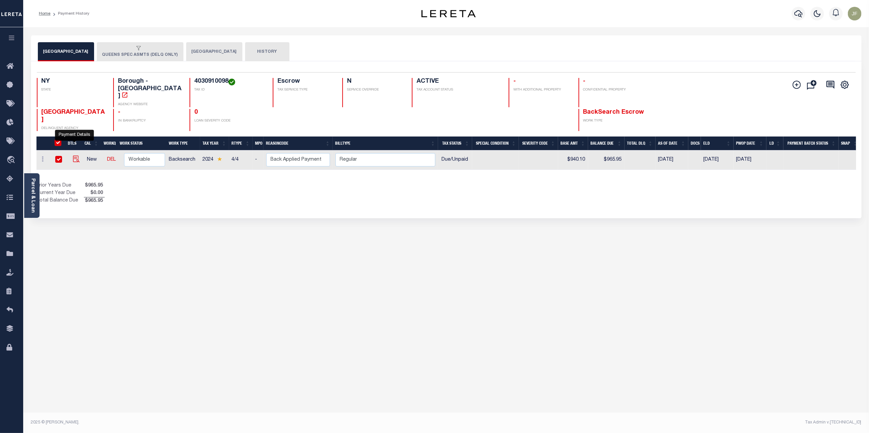
checkbox input "true"
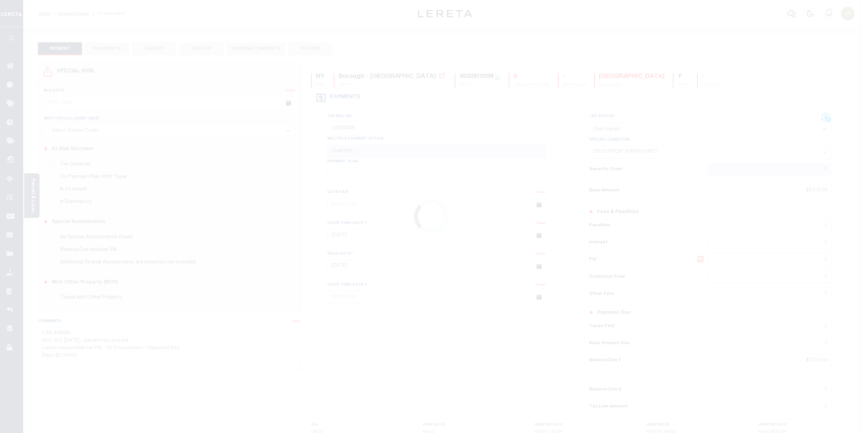
select select "DUE"
select select "18"
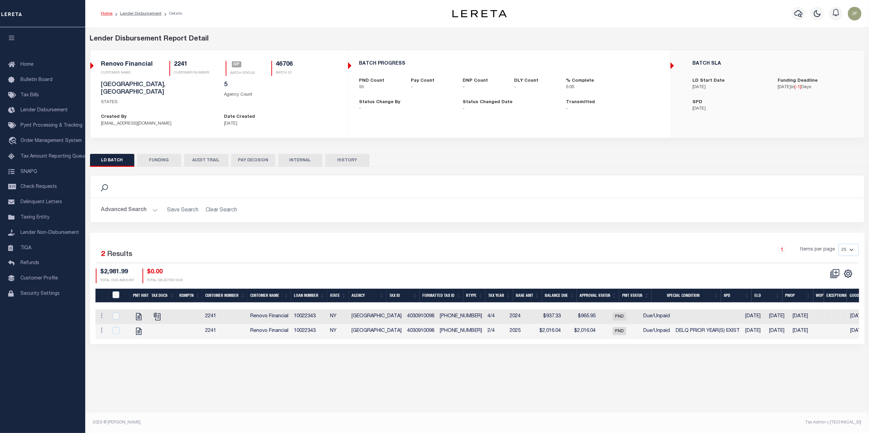
click at [164, 159] on button "FUNDING" at bounding box center [159, 160] width 44 height 13
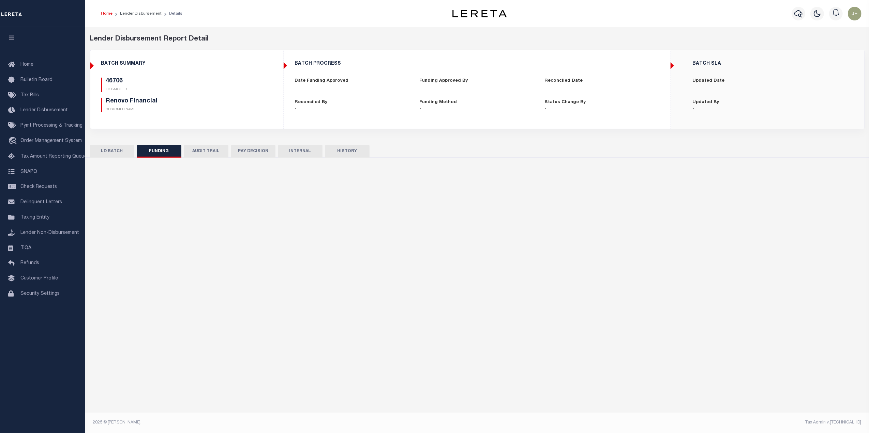
type input "$0"
type input "[DATE]"
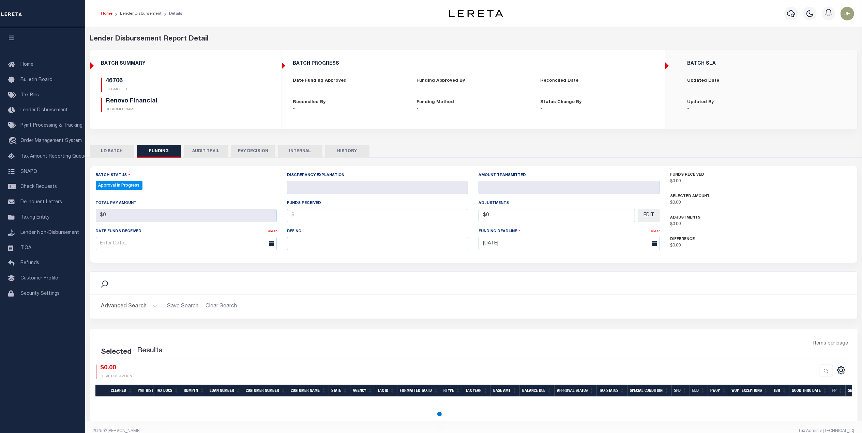
select select "100"
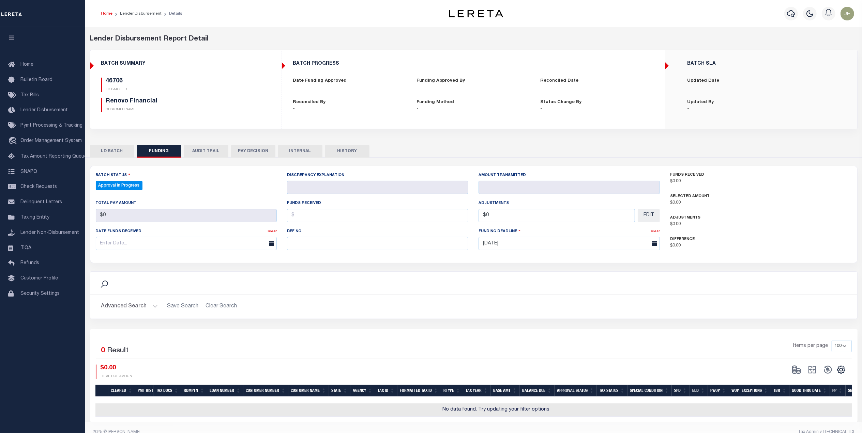
click at [246, 148] on button "PAY DECISION" at bounding box center [253, 151] width 44 height 13
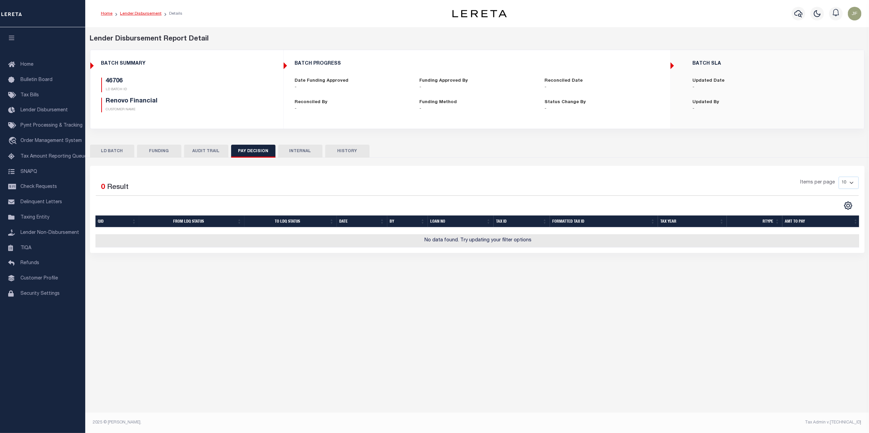
click at [144, 12] on link "Lender Disbursement" at bounding box center [141, 14] width 42 height 4
checkbox input "true"
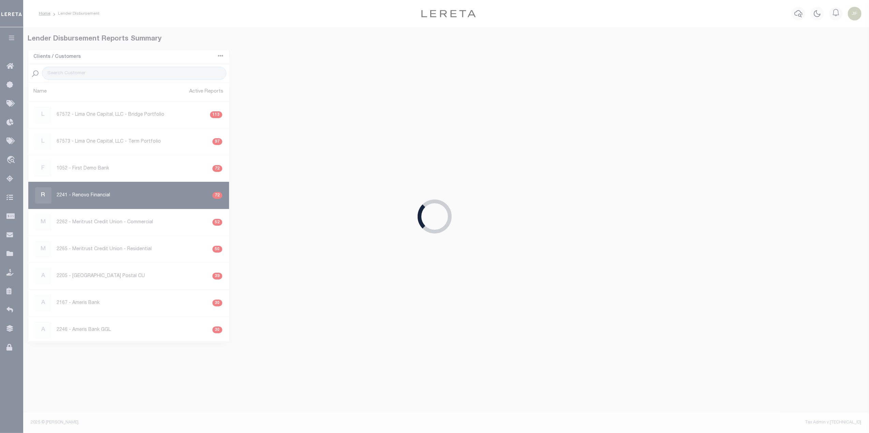
select select
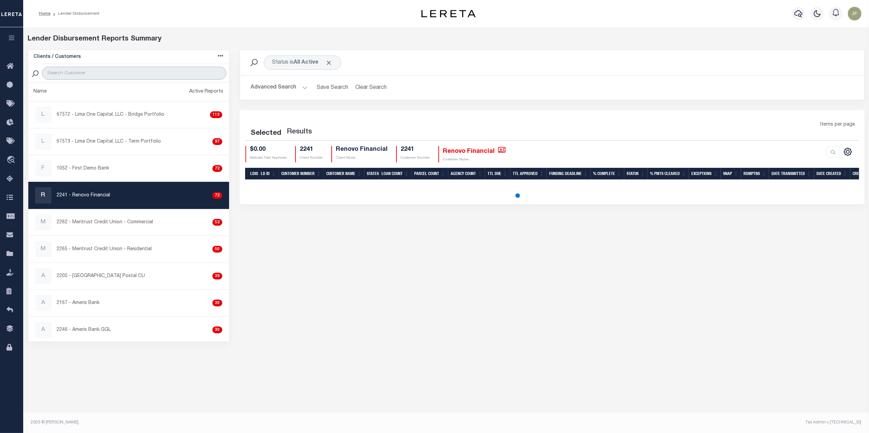
click at [131, 68] on input "search" at bounding box center [134, 73] width 184 height 13
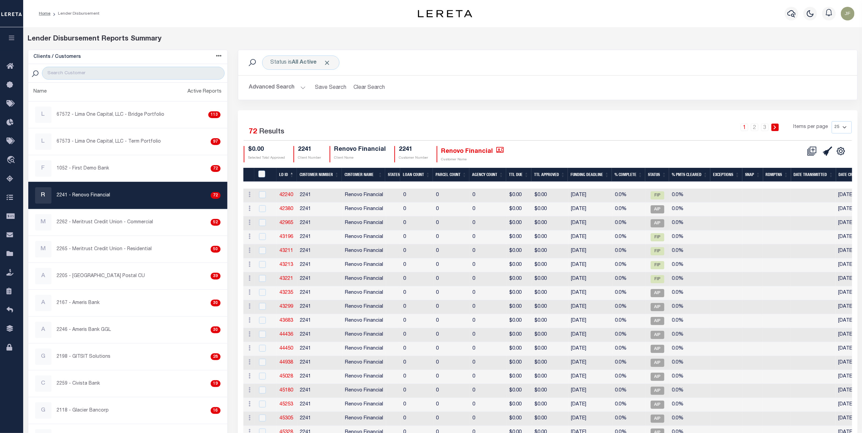
click at [133, 201] on div "R 2241 - Renovo Financial 72" at bounding box center [127, 195] width 185 height 16
click at [274, 89] on button "Advanced Search" at bounding box center [277, 87] width 57 height 13
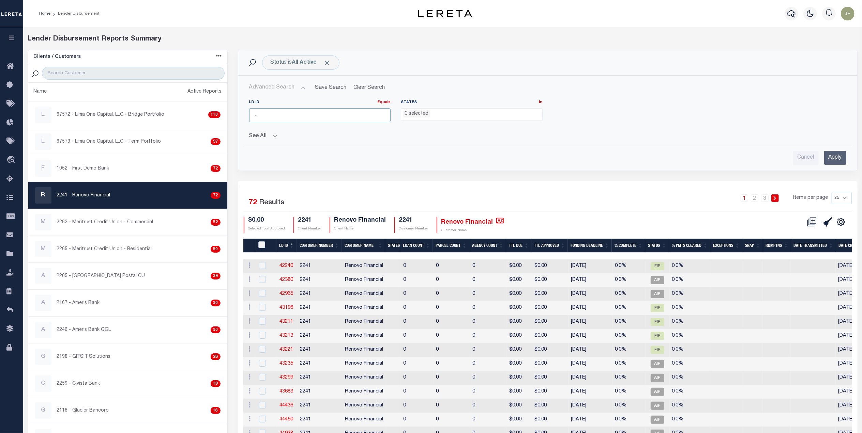
click at [273, 112] on input "number" at bounding box center [320, 115] width 142 height 14
type input "46706"
click at [838, 154] on input "Apply" at bounding box center [835, 158] width 22 height 14
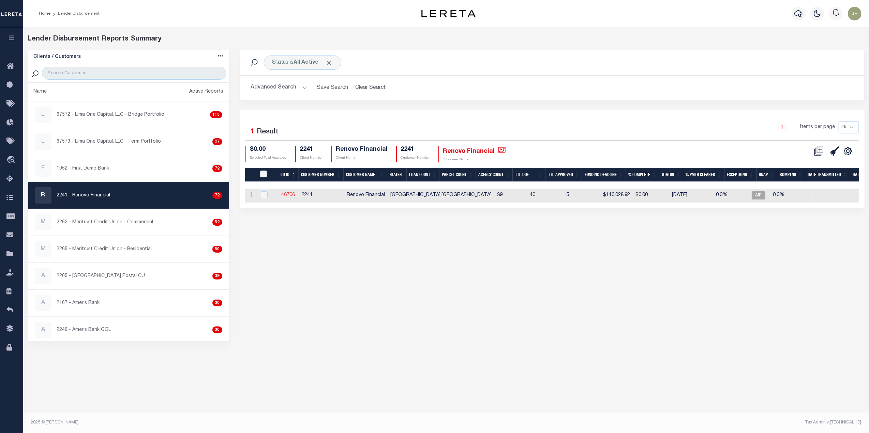
click at [289, 194] on link "46706" at bounding box center [288, 195] width 14 height 5
checkbox input "true"
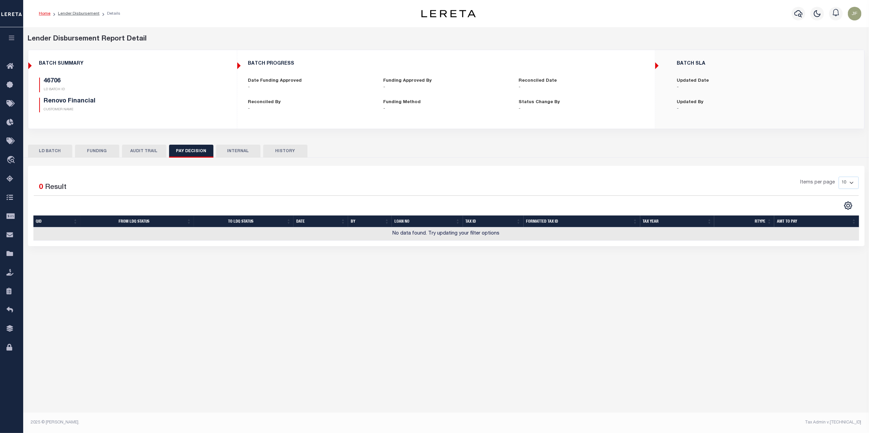
click at [102, 153] on button "FUNDING" at bounding box center [97, 151] width 44 height 13
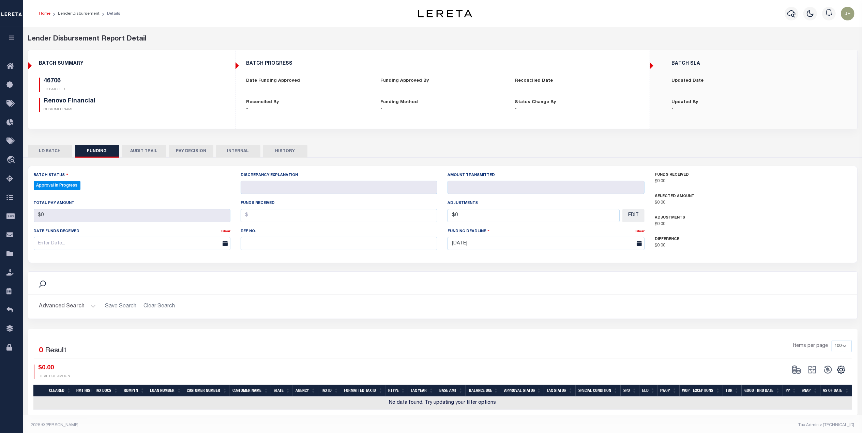
click at [60, 147] on button "LD BATCH" at bounding box center [50, 151] width 44 height 13
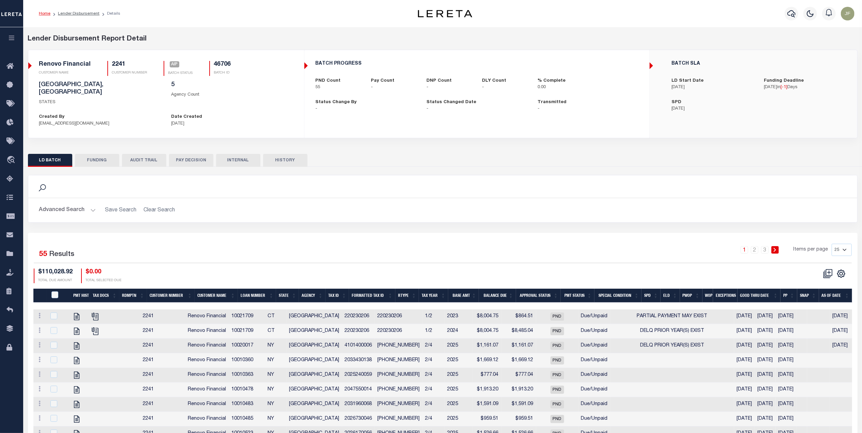
checkbox input "true"
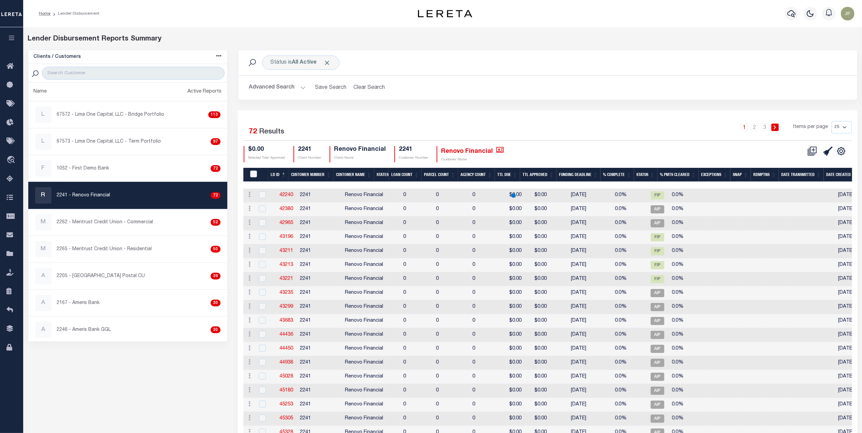
checkbox input "true"
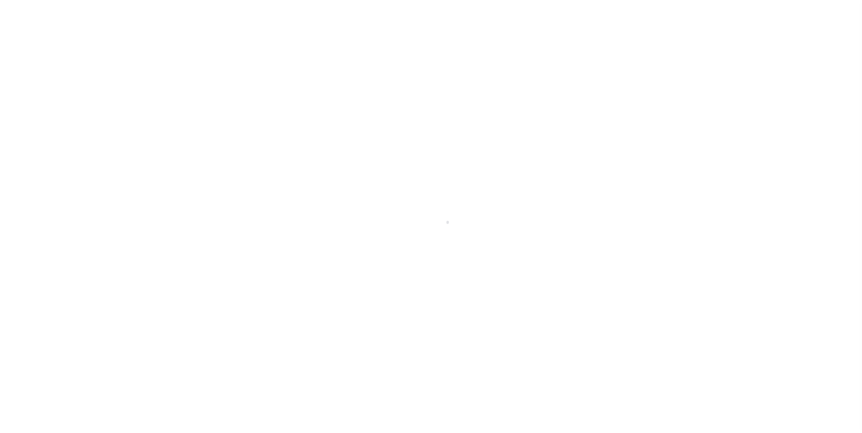
select select "DUE"
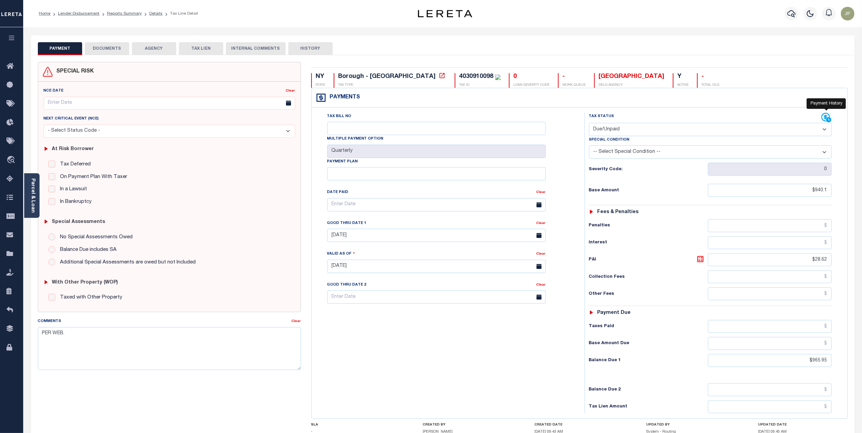
click at [824, 115] on icon at bounding box center [826, 118] width 10 height 10
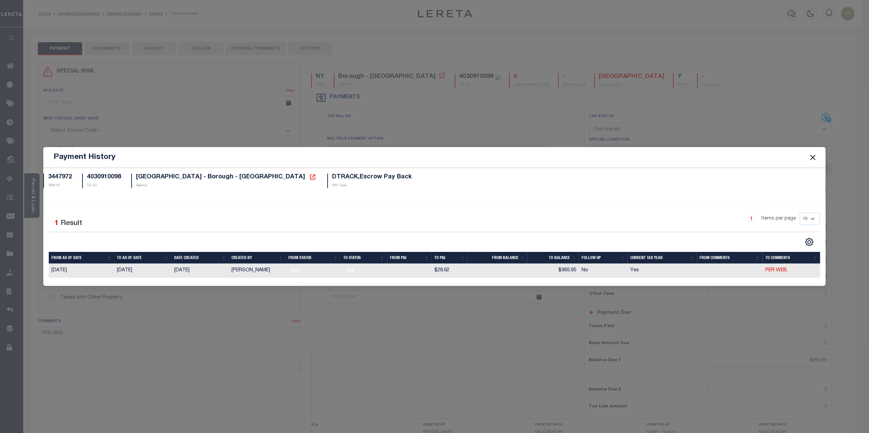
click at [811, 155] on button "Close" at bounding box center [812, 157] width 9 height 9
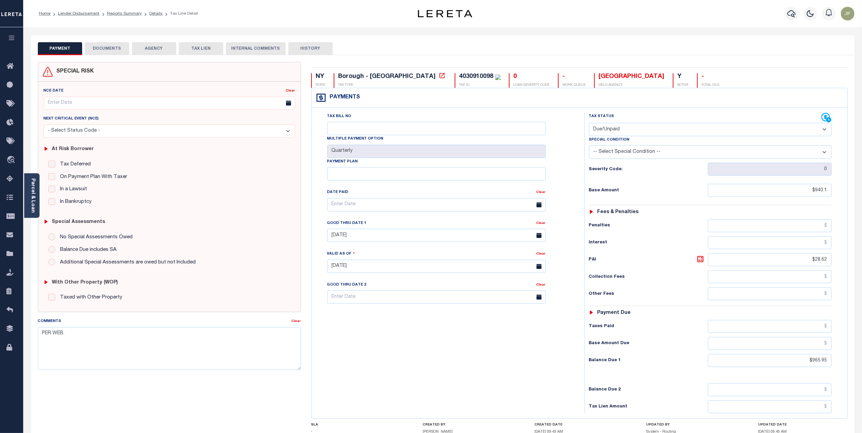
click at [151, 17] on ol "Home Lender Disbursement Reports Summary Details Tax Line Detail" at bounding box center [118, 13] width 170 height 14
click at [151, 15] on link "Details" at bounding box center [155, 14] width 13 height 4
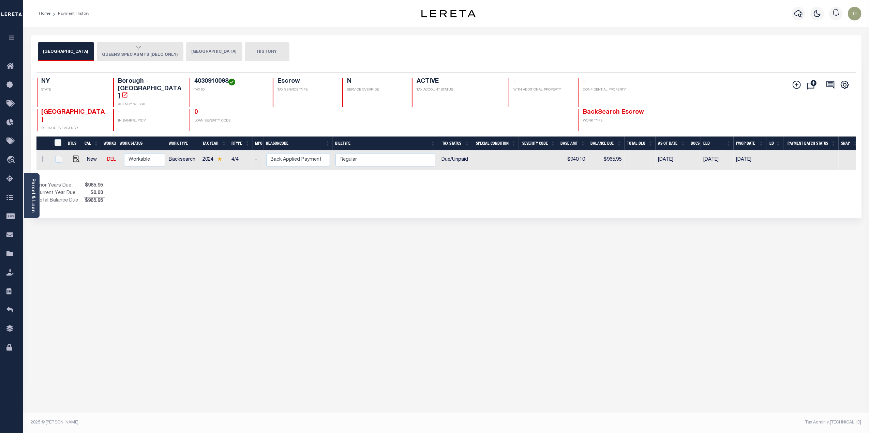
click at [194, 51] on button "[GEOGRAPHIC_DATA]" at bounding box center [214, 51] width 56 height 19
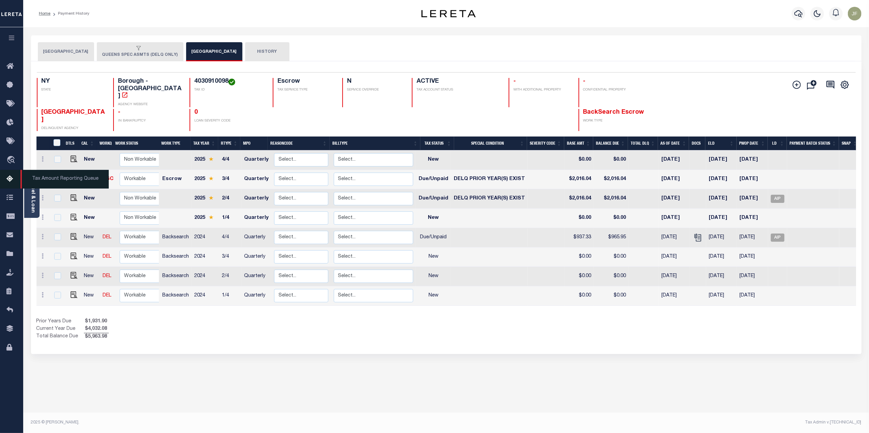
click at [9, 178] on icon at bounding box center [11, 179] width 11 height 9
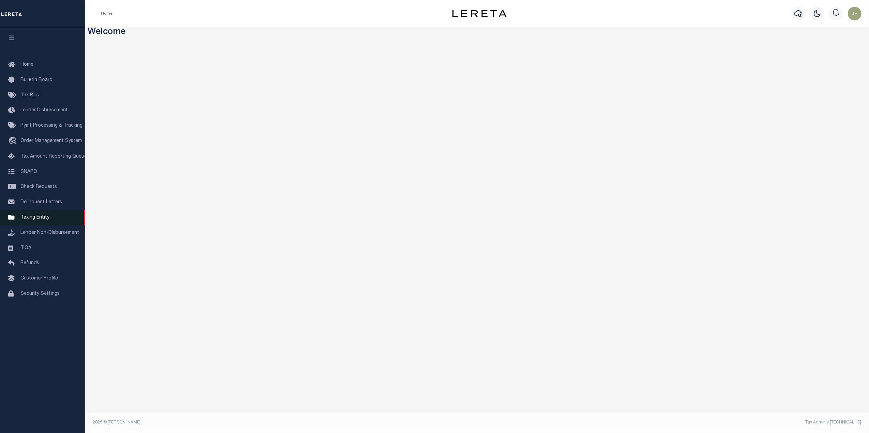
click at [38, 217] on span "Taxing Entity" at bounding box center [34, 217] width 29 height 5
